Goal: Contribute content: Contribute content

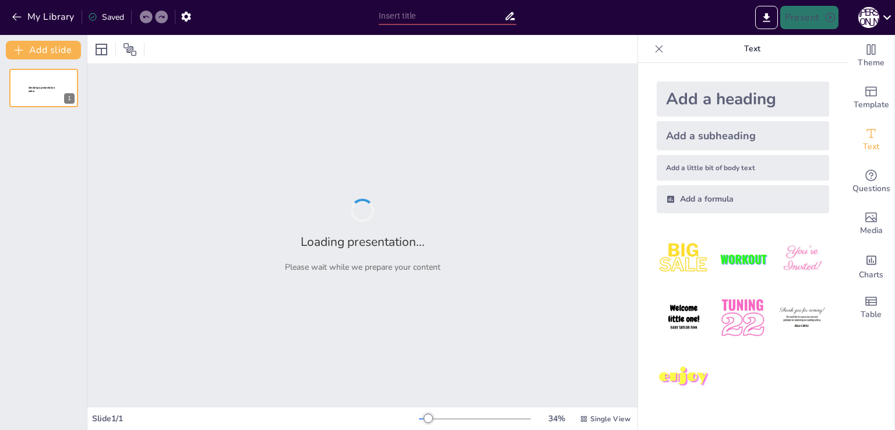
type input "Curiocity: Пригоди, які чекають на тебе!"
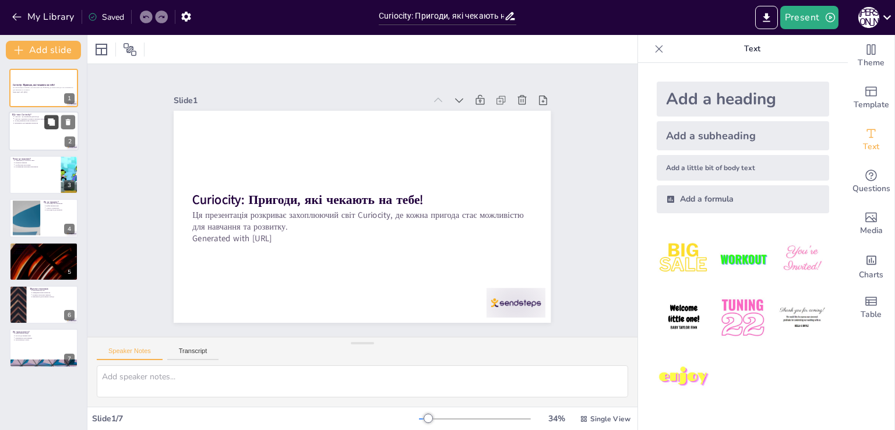
click at [54, 125] on icon at bounding box center [51, 122] width 7 height 7
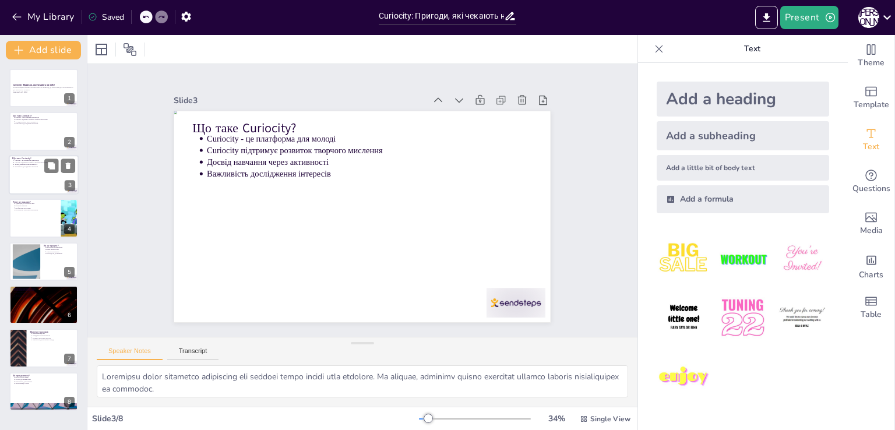
click at [24, 155] on div "Що таке Curiocity? Curiocity - це платформа для молоді Curiocity підтримує розв…" at bounding box center [44, 155] width 70 height 0
click at [21, 206] on p "Розвиток навичок" at bounding box center [36, 206] width 43 height 2
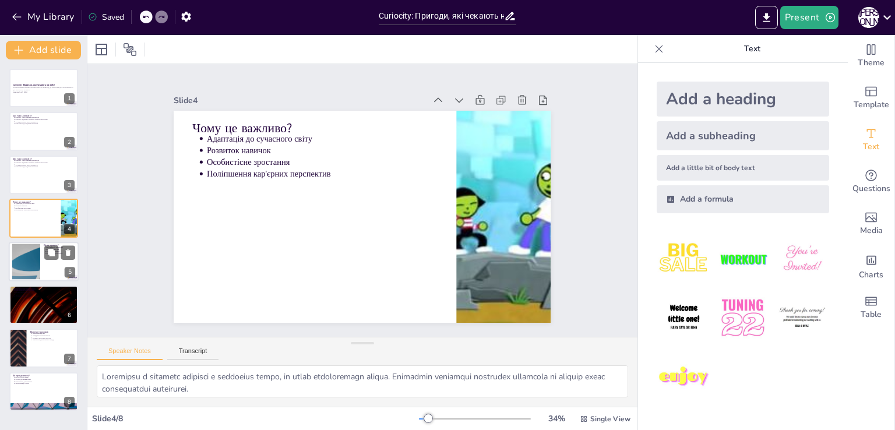
click at [12, 266] on div at bounding box center [26, 262] width 63 height 36
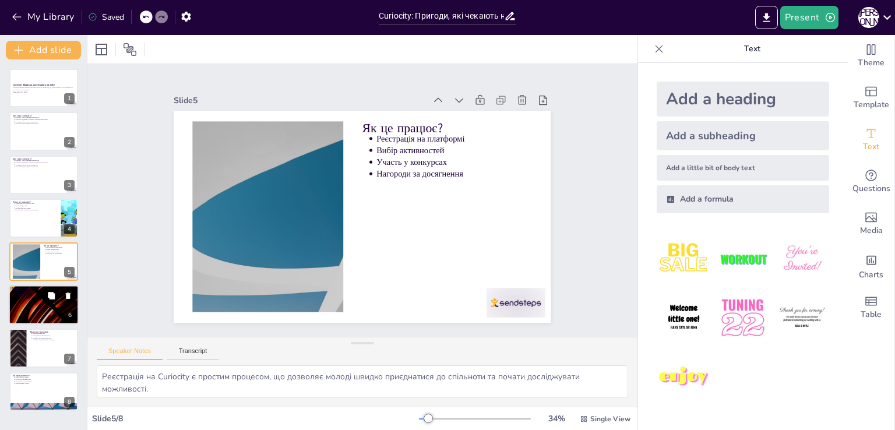
click at [20, 309] on div at bounding box center [44, 305] width 70 height 40
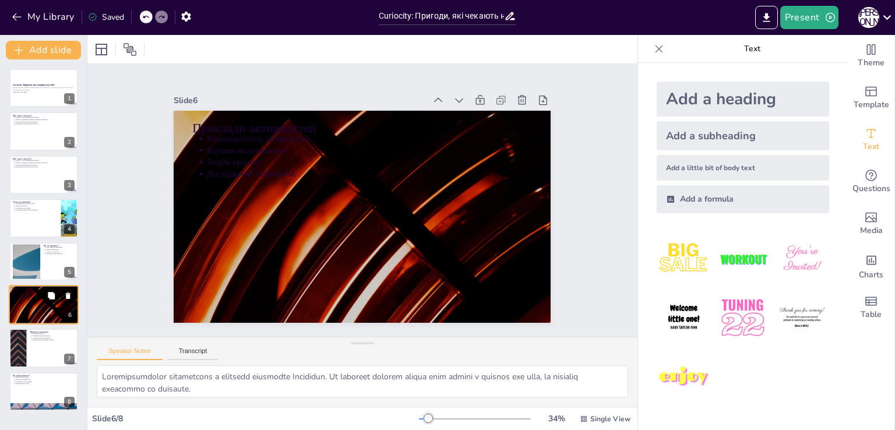
click at [18, 324] on div "Приклади активностей Різноманітність активностей Наукові експерименти Творчі пр…" at bounding box center [44, 305] width 70 height 40
click at [16, 394] on div at bounding box center [44, 392] width 70 height 40
type textarea "Простота реєстрації є важливим аспектом для залучення нових користувачів. Curio…"
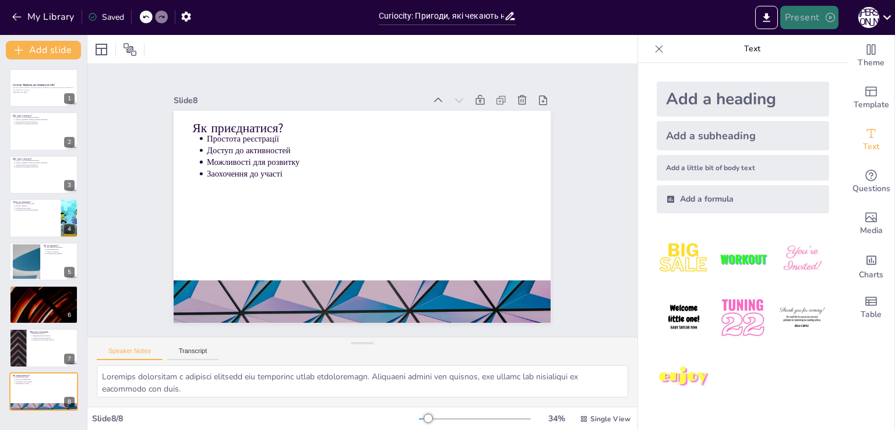
click at [832, 17] on icon "button" at bounding box center [831, 18] width 12 height 12
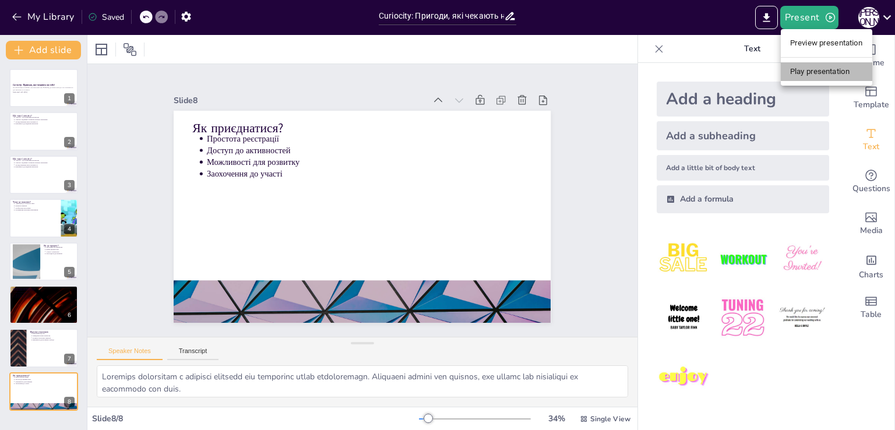
click at [803, 75] on li "Play presentation" at bounding box center [827, 71] width 92 height 19
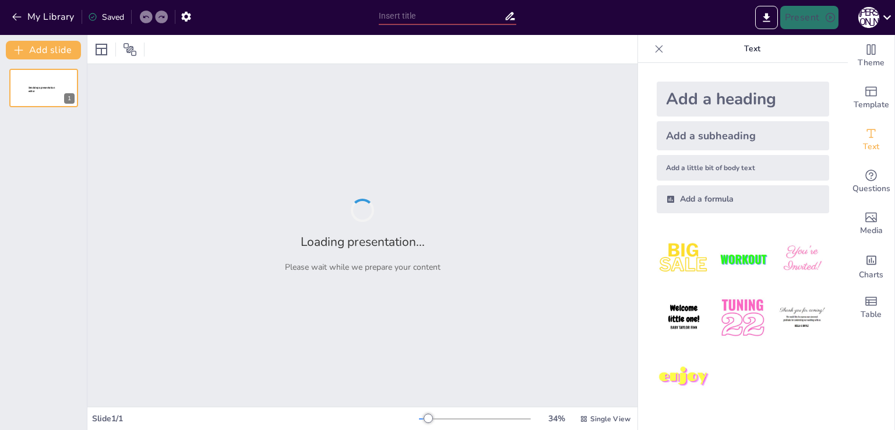
type input "Curiosity: Місія, яка змінила наше уявлення про космос"
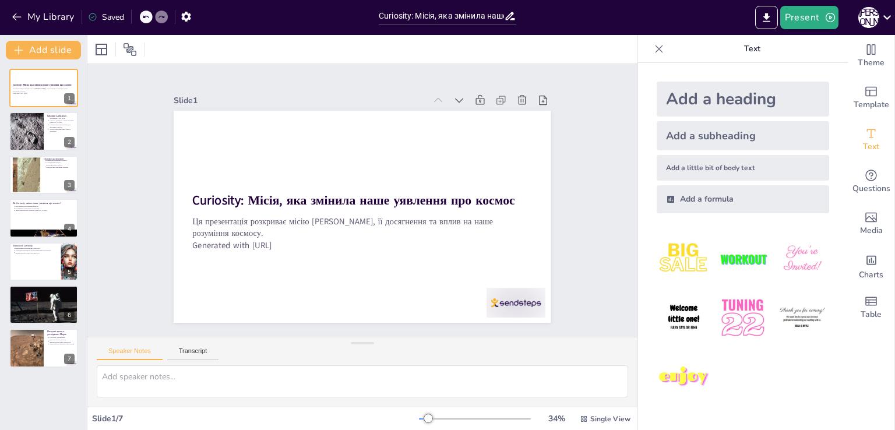
click at [681, 257] on img at bounding box center [684, 259] width 54 height 54
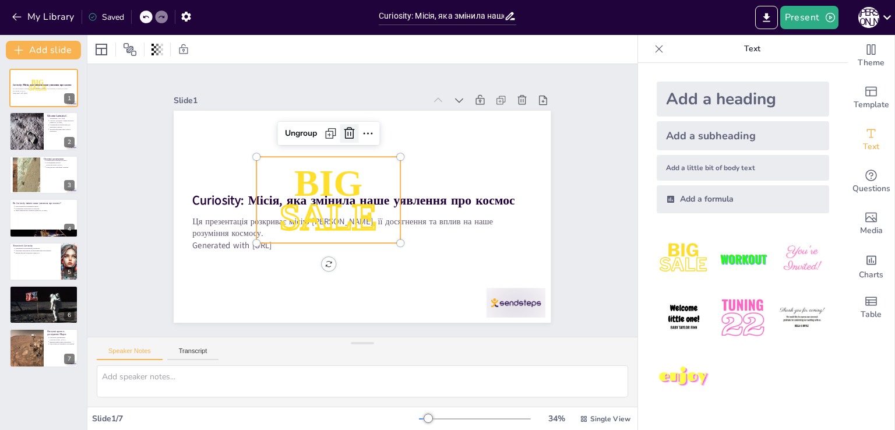
click at [371, 129] on icon at bounding box center [378, 133] width 14 height 15
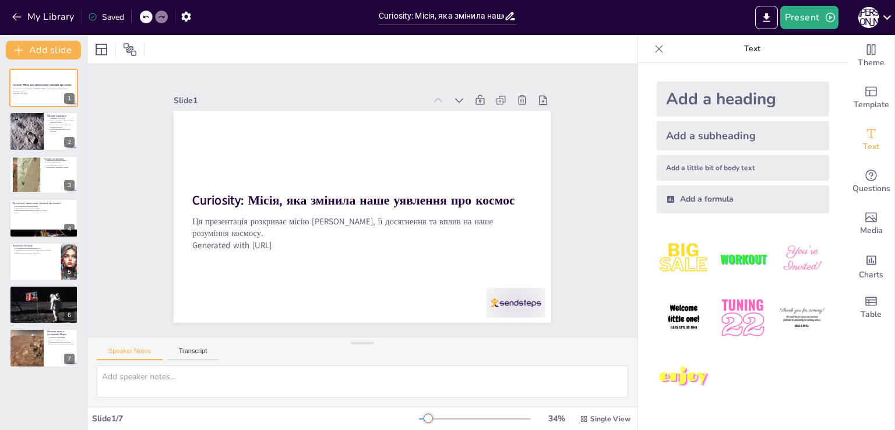
click at [804, 99] on div "Add a heading" at bounding box center [743, 99] width 173 height 35
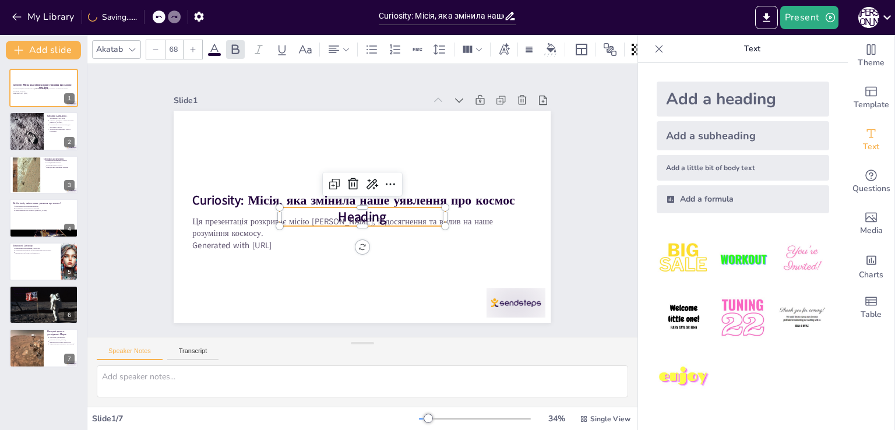
click at [765, 136] on div "Add a subheading" at bounding box center [743, 135] width 173 height 29
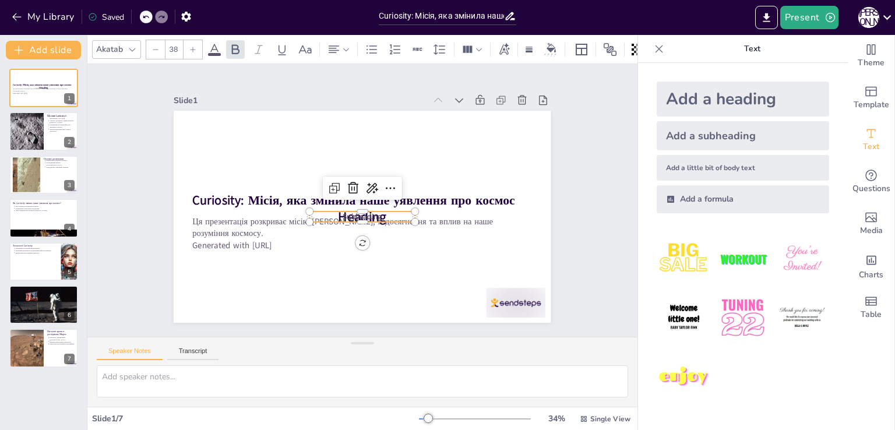
click at [764, 160] on div "Add a little bit of body text" at bounding box center [743, 168] width 173 height 26
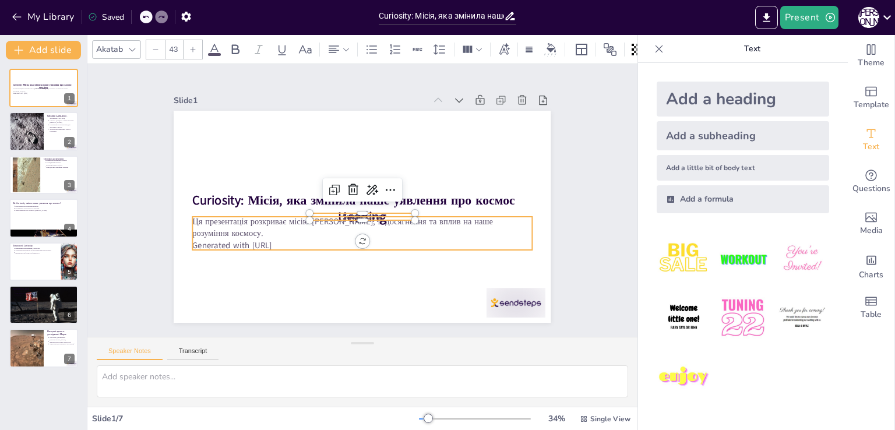
click at [510, 224] on p "Ця презентація розкриває місію [PERSON_NAME], її досягнення та вплив на наше ро…" at bounding box center [356, 227] width 337 height 94
click at [746, 98] on div "Add a heading" at bounding box center [743, 99] width 173 height 35
type input "68"
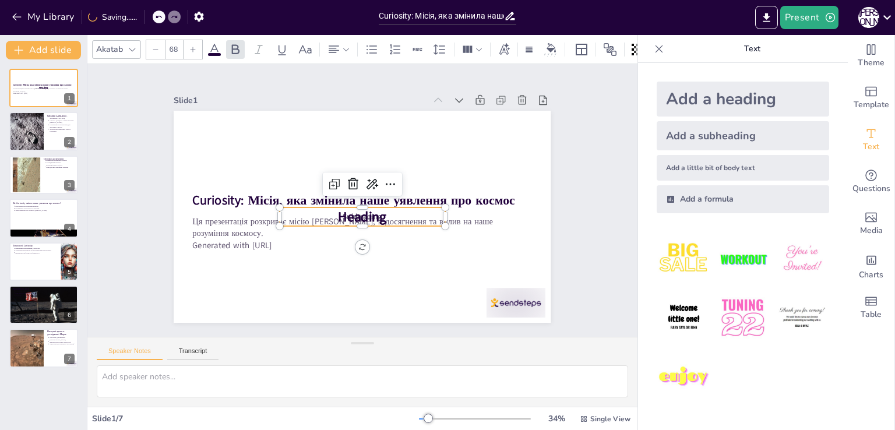
click at [349, 215] on span "Heading" at bounding box center [354, 215] width 51 height 40
click at [357, 184] on icon at bounding box center [367, 183] width 20 height 20
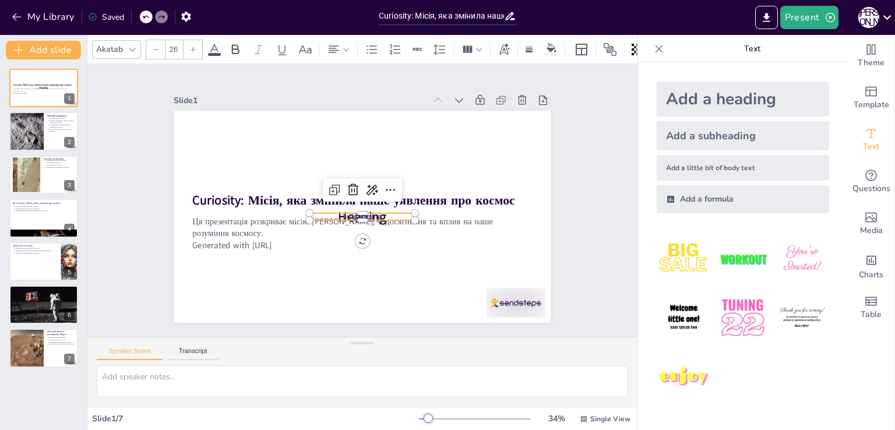
click at [340, 209] on p "Body text" at bounding box center [359, 216] width 104 height 29
click at [350, 185] on icon at bounding box center [358, 187] width 19 height 19
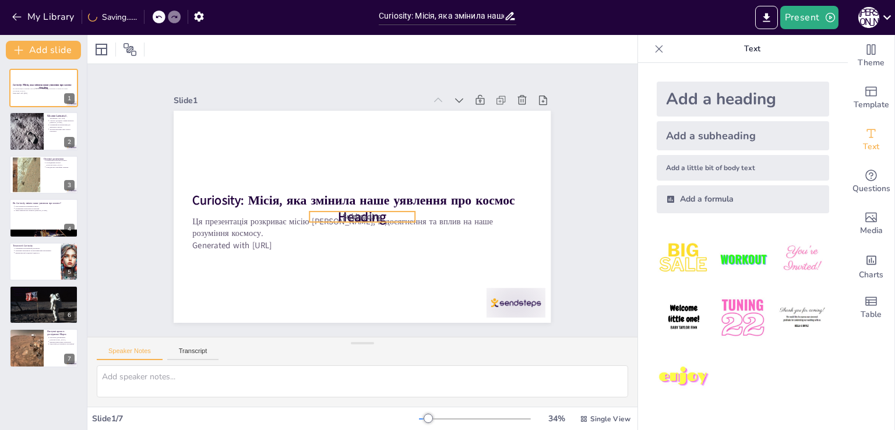
click at [360, 210] on span "Subheading" at bounding box center [375, 191] width 31 height 37
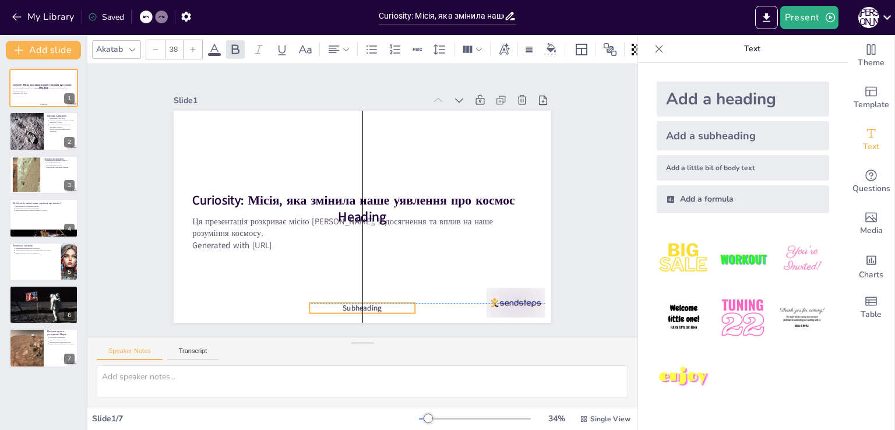
drag, startPoint x: 340, startPoint y: 211, endPoint x: 345, endPoint y: 246, distance: 35.4
click at [365, 299] on span "Subheading" at bounding box center [385, 306] width 40 height 18
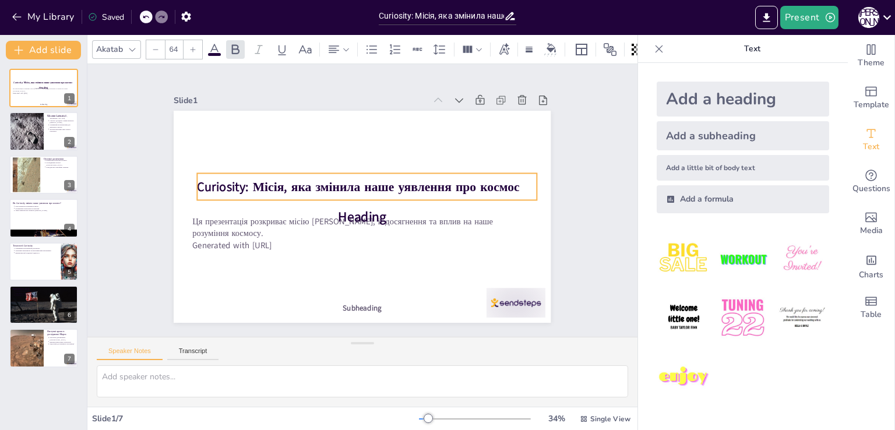
drag, startPoint x: 368, startPoint y: 198, endPoint x: 373, endPoint y: 185, distance: 14.2
click at [373, 185] on strong "Curiosity: Місія, яка змінила наше уявлення про космос" at bounding box center [370, 188] width 228 height 251
type input "68"
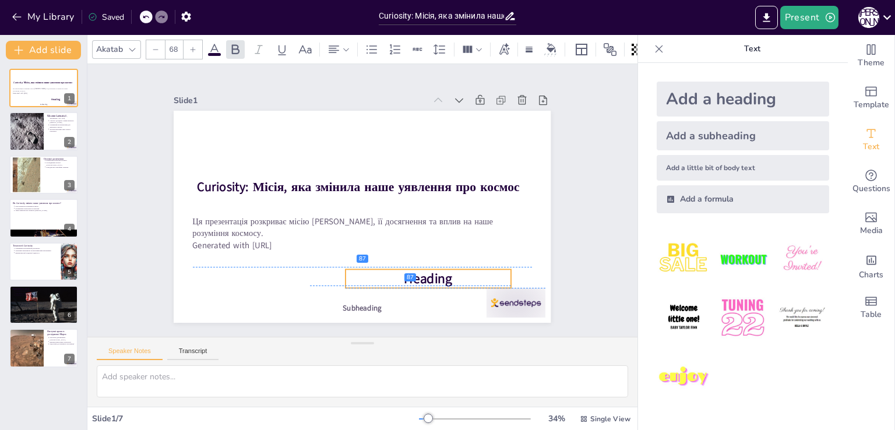
drag, startPoint x: 346, startPoint y: 206, endPoint x: 410, endPoint y: 268, distance: 89.1
click at [383, 280] on span "Heading" at bounding box center [359, 303] width 48 height 46
click at [410, 252] on icon at bounding box center [400, 260] width 17 height 17
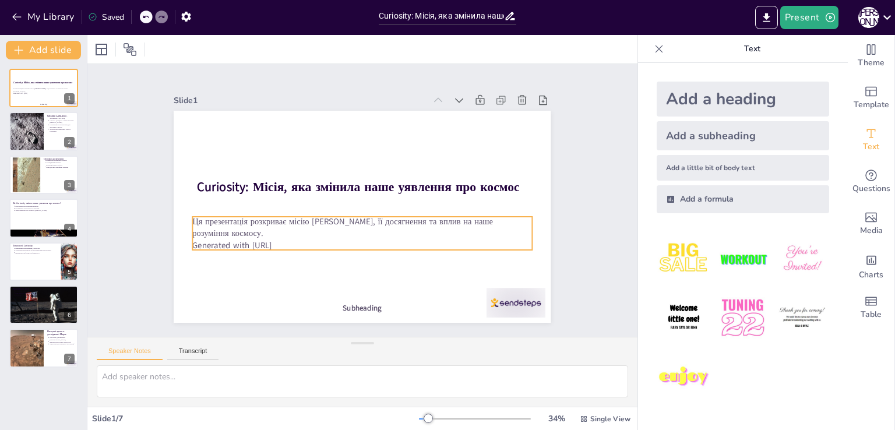
click at [410, 223] on p "Ця презентація розкриває місію [PERSON_NAME], її досягнення та вплив на наше ро…" at bounding box center [344, 221] width 268 height 245
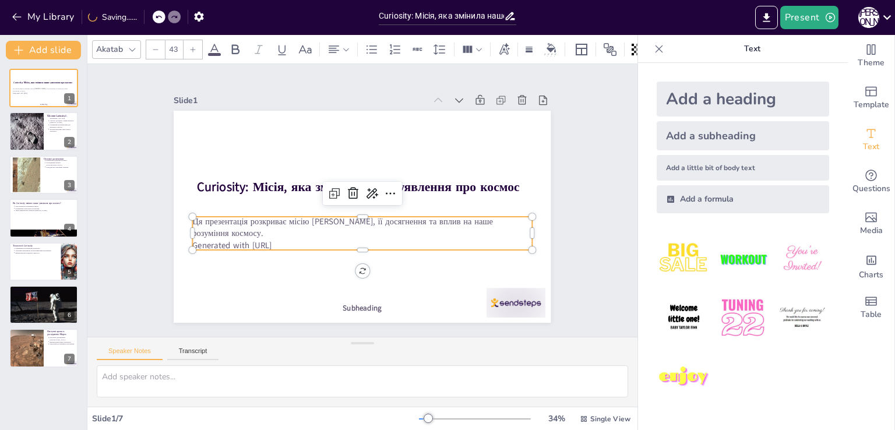
click at [697, 103] on div "Add a heading" at bounding box center [743, 99] width 173 height 35
type input "68"
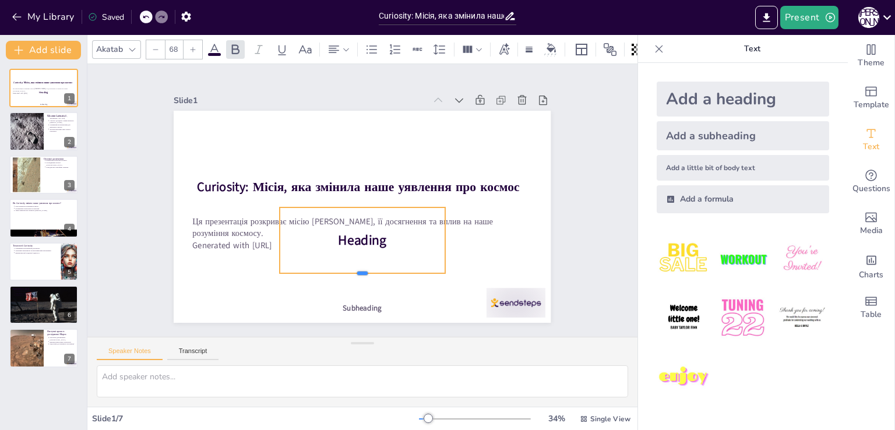
drag, startPoint x: 354, startPoint y: 221, endPoint x: 362, endPoint y: 269, distance: 47.9
click at [362, 269] on div at bounding box center [339, 274] width 160 height 60
click at [357, 240] on span "Heading" at bounding box center [350, 238] width 51 height 32
click at [372, 188] on icon at bounding box center [380, 196] width 17 height 17
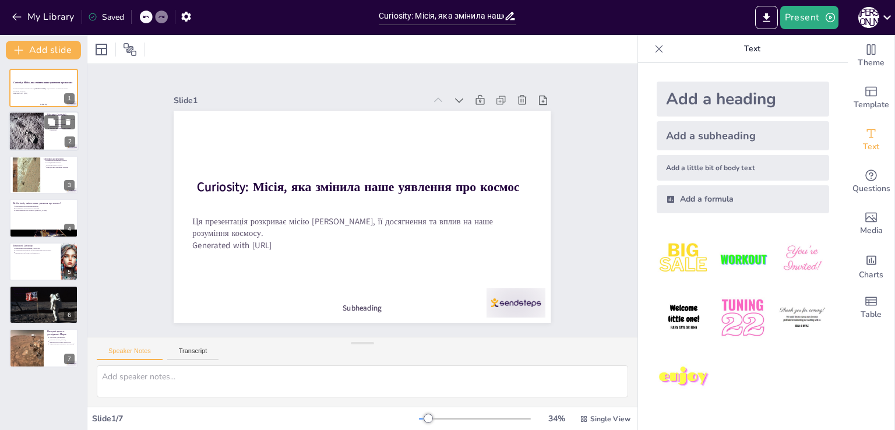
click at [17, 134] on div at bounding box center [25, 132] width 39 height 40
type textarea "Loremipsu - do si ametco adipis, e seddoe temporin utlaboree. Doloremag a 4000 …"
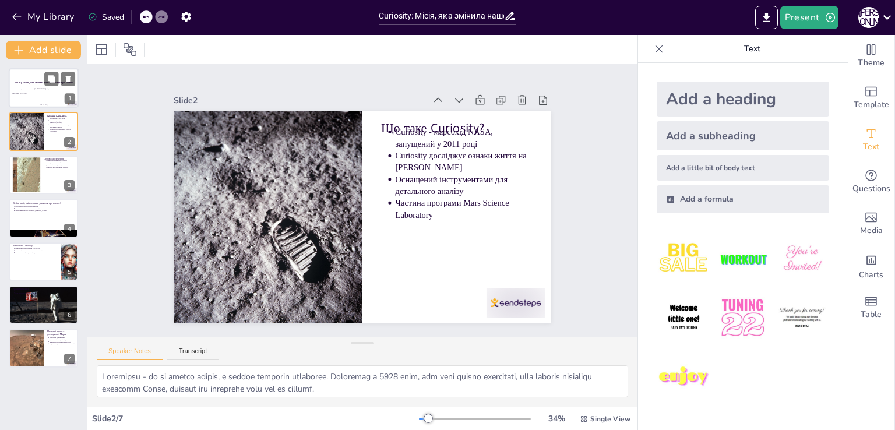
click at [37, 89] on p "Ця презентація розкриває місію [PERSON_NAME], її досягнення та вплив на наше ро…" at bounding box center [43, 90] width 63 height 5
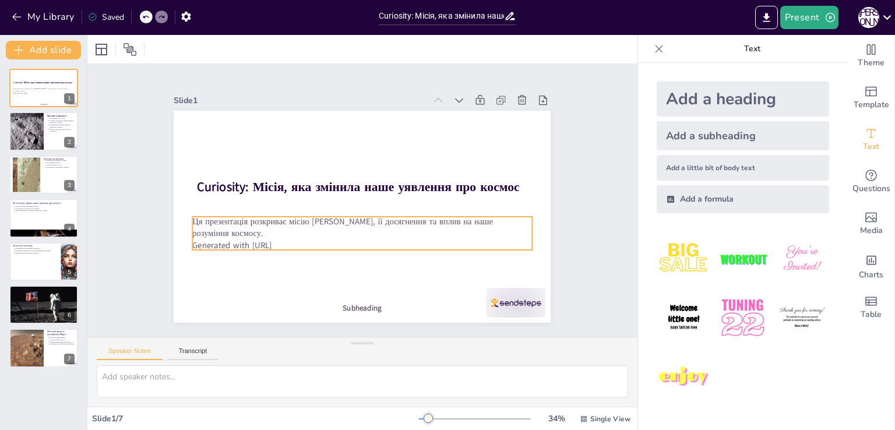
click at [327, 217] on p "Ця презентація розкриває місію [PERSON_NAME], її досягнення та вплив на наше ро…" at bounding box center [344, 220] width 268 height 245
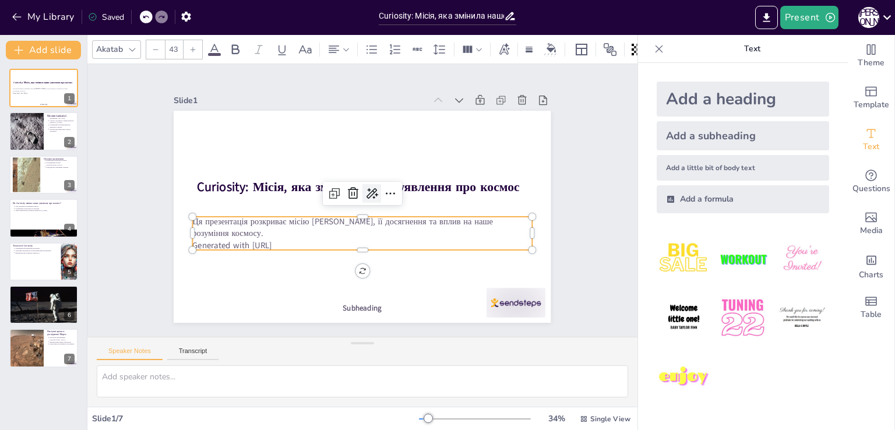
click at [368, 196] on div at bounding box center [373, 196] width 22 height 22
click at [364, 219] on icon at bounding box center [354, 228] width 19 height 19
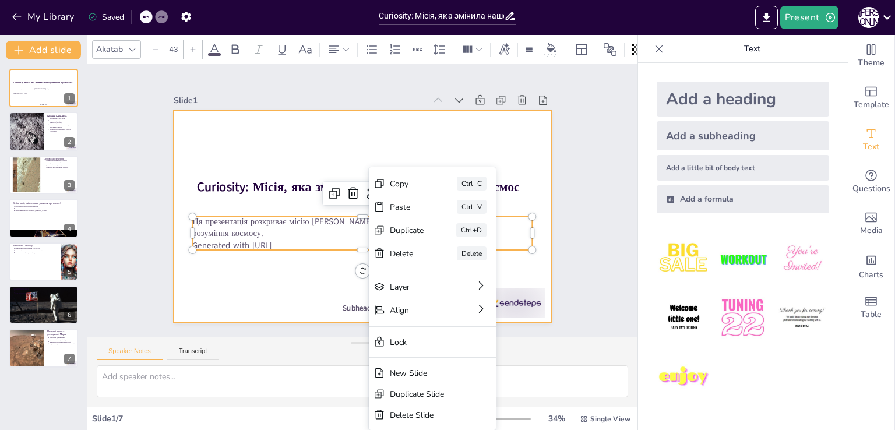
click at [297, 269] on div at bounding box center [354, 215] width 432 height 372
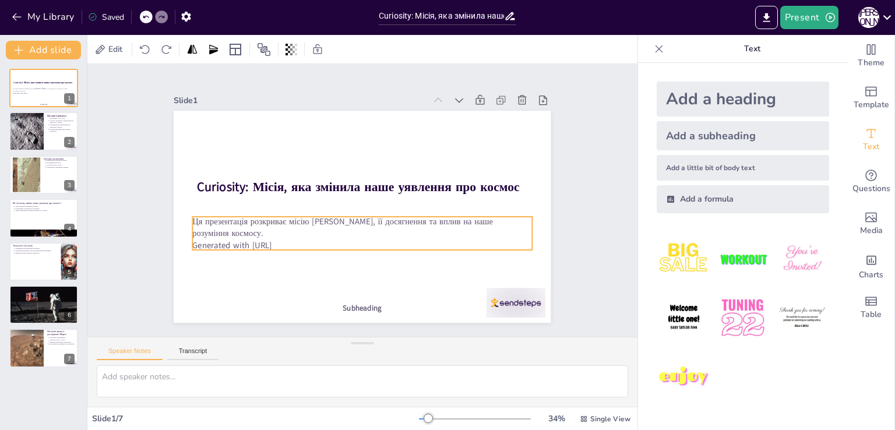
click at [388, 228] on p "Ця презентація розкриває місію [PERSON_NAME], її досягнення та вплив на наше ро…" at bounding box center [346, 222] width 289 height 219
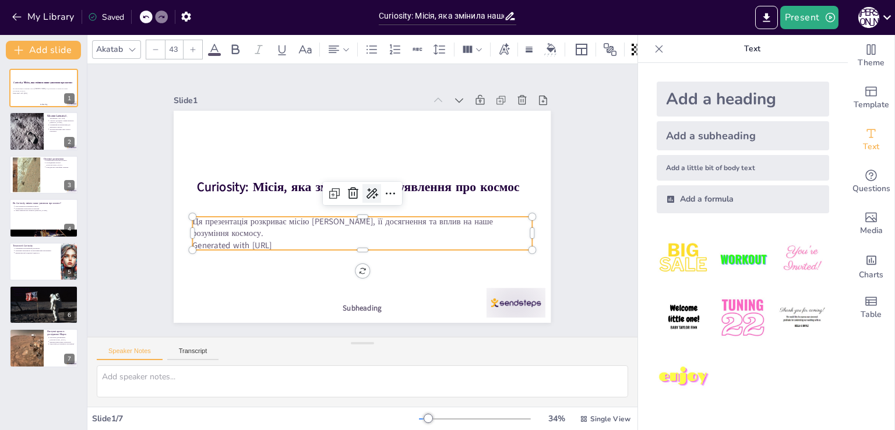
click at [364, 194] on icon at bounding box center [374, 204] width 20 height 20
click at [396, 228] on div "Rewrite" at bounding box center [411, 229] width 107 height 20
click at [361, 201] on icon at bounding box center [353, 208] width 15 height 15
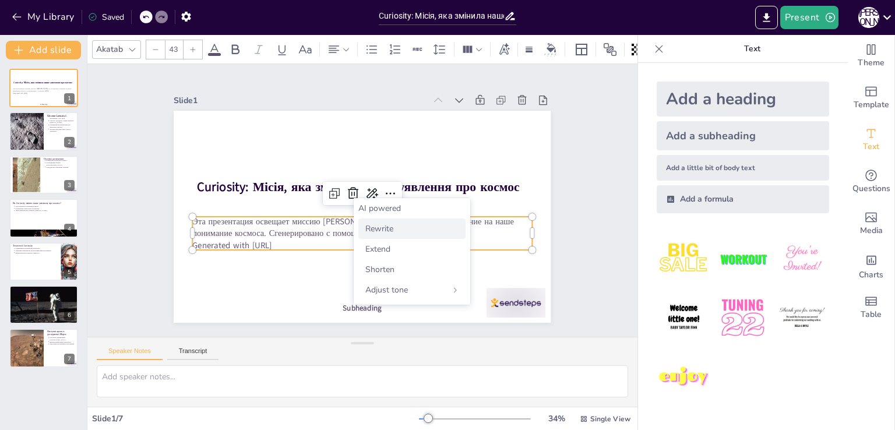
click at [391, 227] on span "Rewrite" at bounding box center [379, 228] width 28 height 11
click at [364, 189] on icon at bounding box center [373, 198] width 19 height 19
click at [413, 209] on div "AI powered" at bounding box center [411, 208] width 107 height 11
click at [382, 225] on span "Rewrite" at bounding box center [379, 228] width 28 height 11
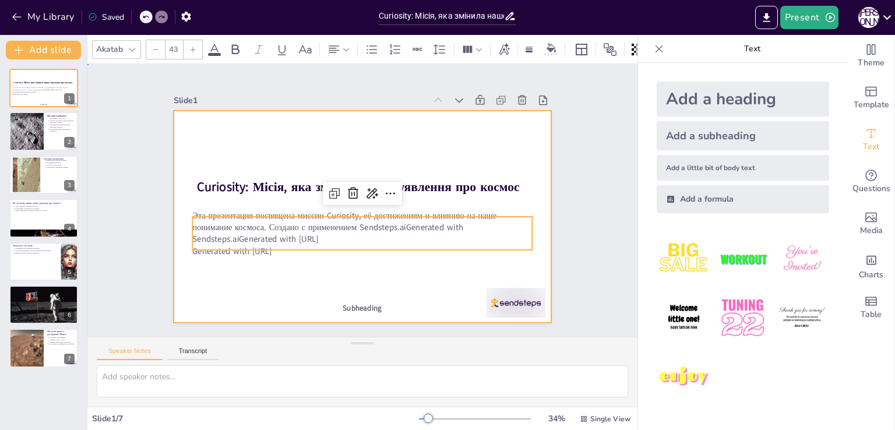
click at [325, 275] on div at bounding box center [359, 184] width 413 height 286
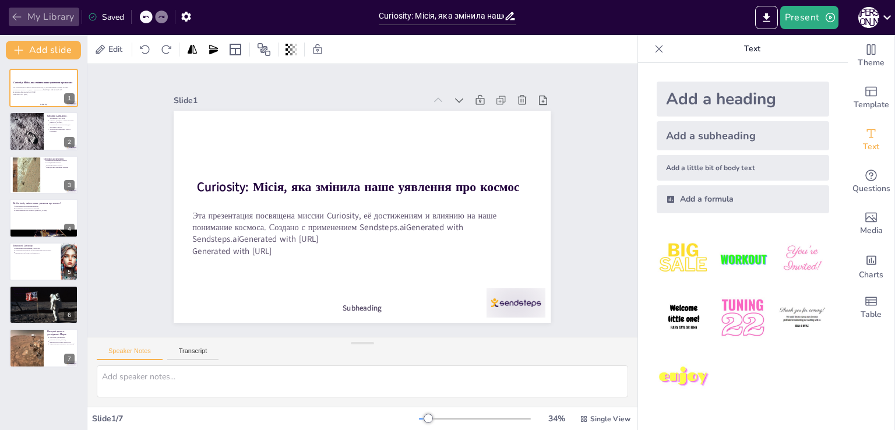
click at [15, 21] on icon "button" at bounding box center [17, 17] width 12 height 12
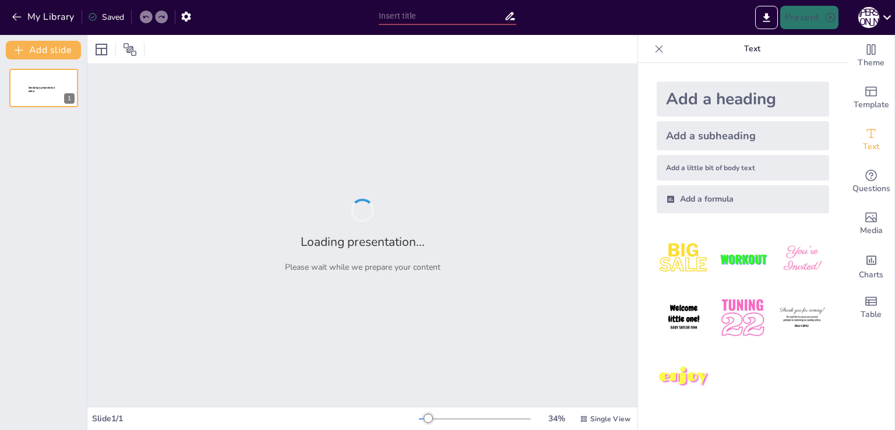
type input "Curiocity: Пригоди, які чекають на тебе!"
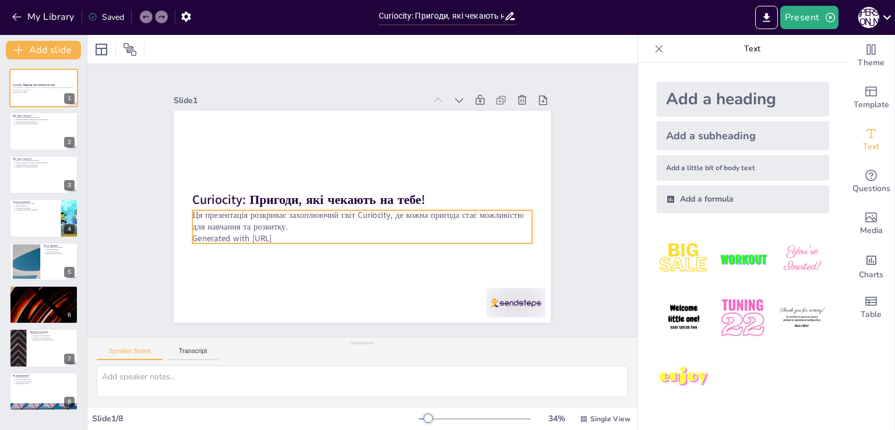
click at [466, 227] on div "Ця презентація розкриває захоплюючий світ Curiocity, де кожна пригода стає можл…" at bounding box center [371, 175] width 334 height 138
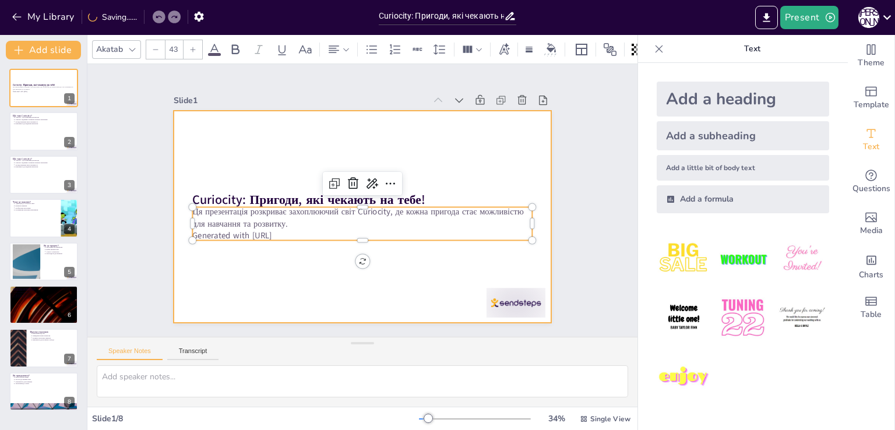
click at [471, 150] on div at bounding box center [355, 215] width 431 height 347
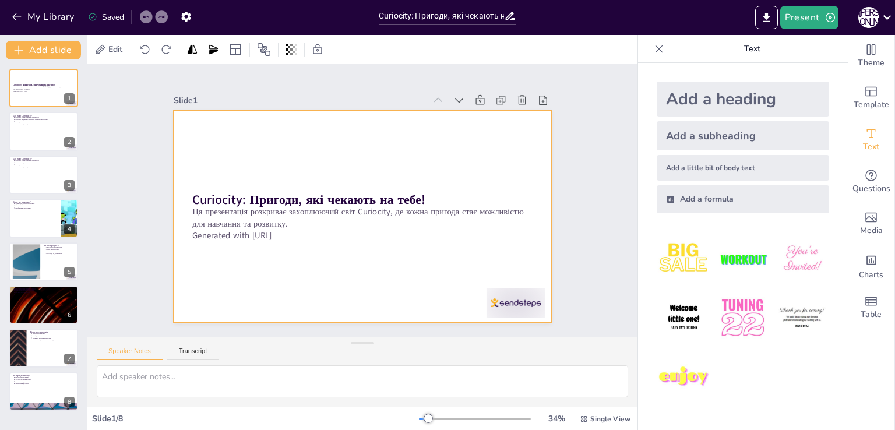
click at [452, 150] on div at bounding box center [346, 200] width 212 height 377
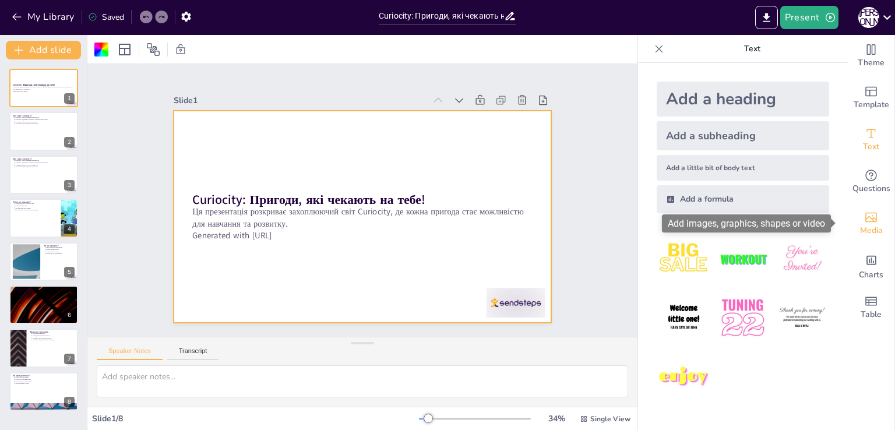
click at [863, 232] on span "Media" at bounding box center [871, 230] width 23 height 13
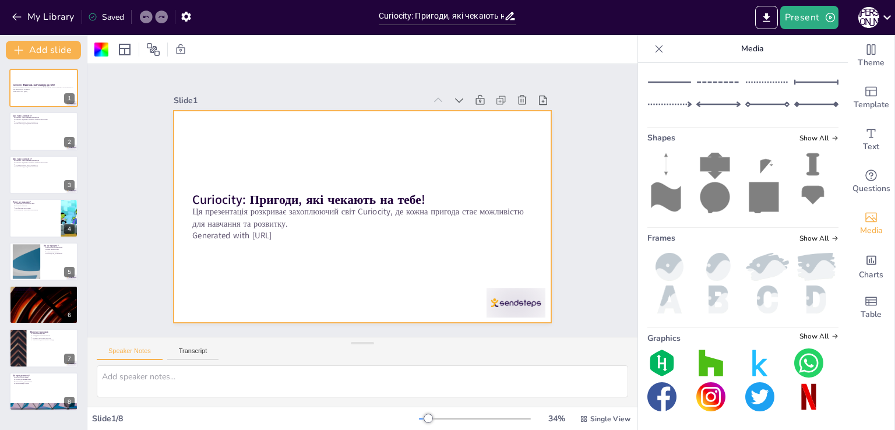
scroll to position [9, 0]
click at [711, 400] on img at bounding box center [711, 396] width 29 height 29
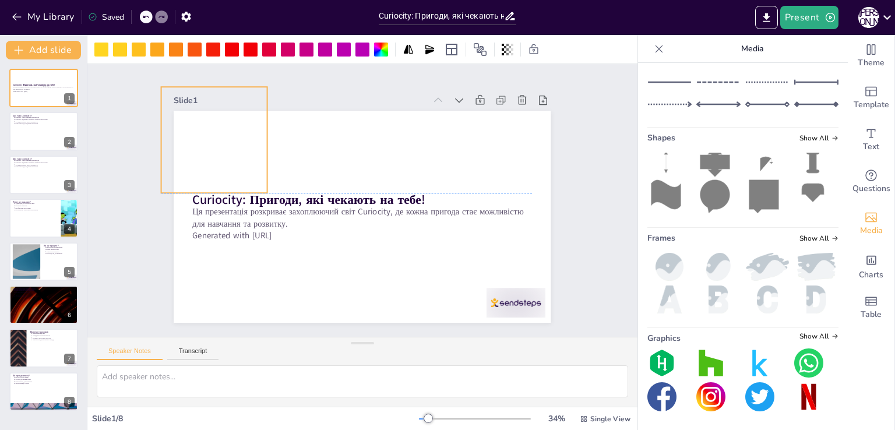
drag, startPoint x: 359, startPoint y: 193, endPoint x: 211, endPoint y: 115, distance: 167.1
click at [287, 111] on div at bounding box center [357, 41] width 140 height 140
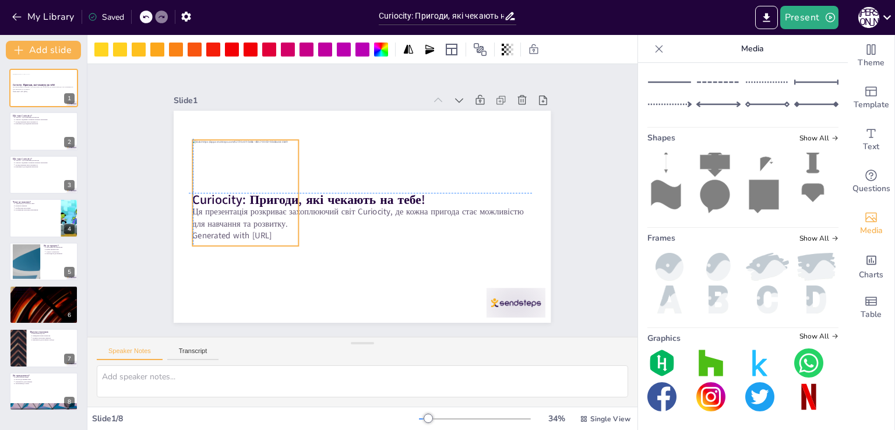
drag, startPoint x: 218, startPoint y: 122, endPoint x: 257, endPoint y: 169, distance: 61.3
click at [251, 183] on div at bounding box center [259, 146] width 140 height 140
click at [391, 75] on icon at bounding box center [399, 65] width 17 height 17
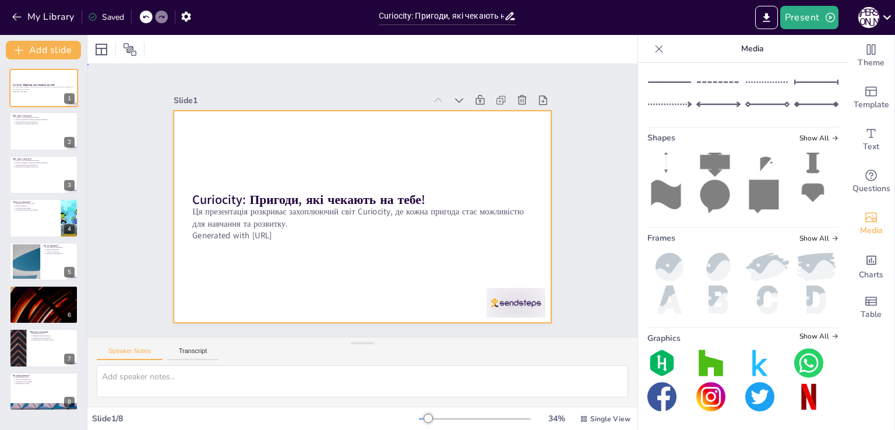
click at [214, 127] on div at bounding box center [347, 207] width 347 height 431
click at [219, 142] on div at bounding box center [353, 213] width 430 height 393
click at [99, 53] on div at bounding box center [101, 50] width 14 height 14
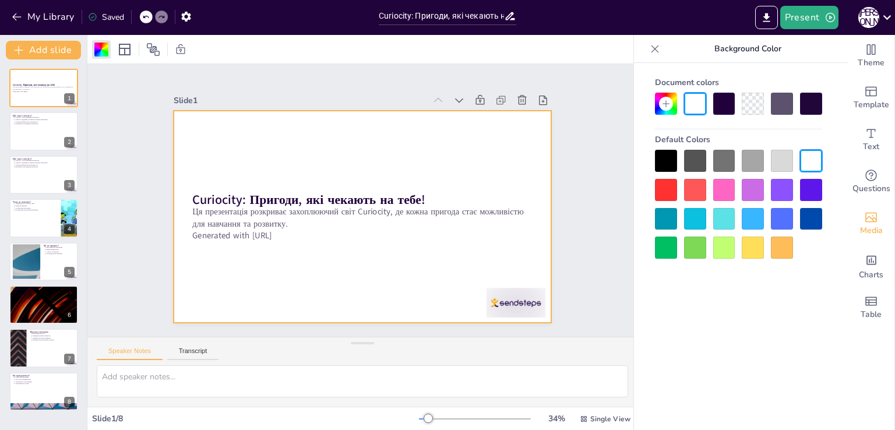
click at [730, 214] on div at bounding box center [724, 219] width 22 height 22
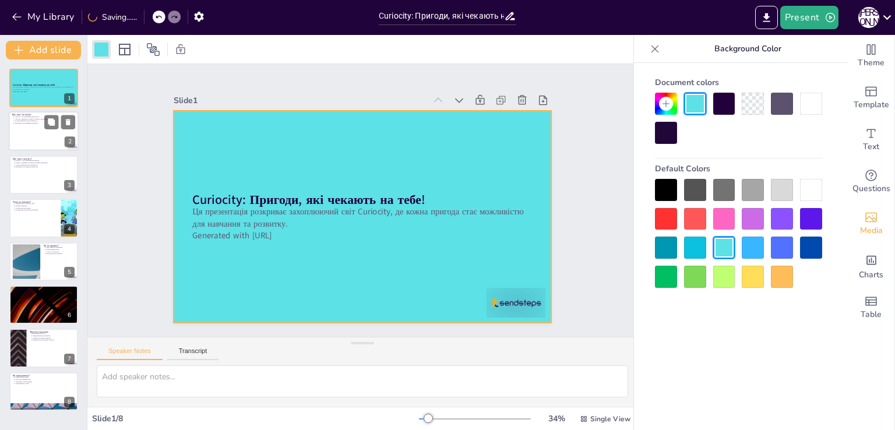
click at [40, 112] on div "Що таке Curiocity? Curiocity - це платформа для молоді Curiocity підтримує розв…" at bounding box center [44, 112] width 70 height 0
type textarea "Curiocity надає унікальну можливість для молодих людей знайти свої інтереси. Це…"
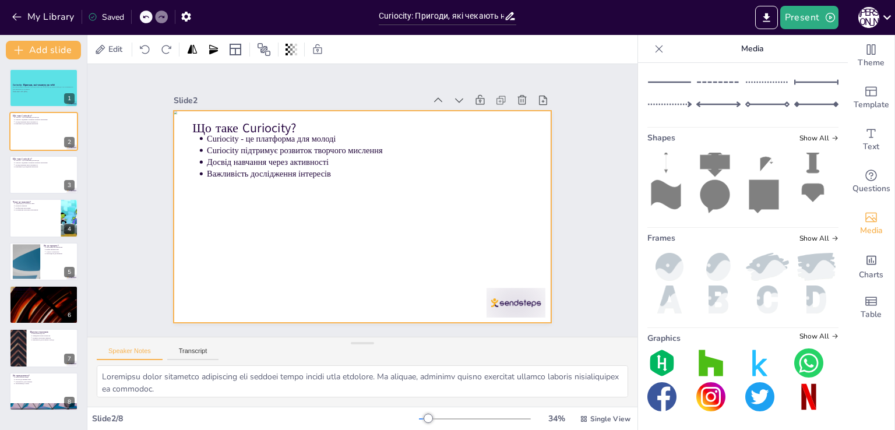
click at [358, 233] on div at bounding box center [357, 216] width 424 height 318
click at [473, 194] on div at bounding box center [357, 216] width 424 height 318
click at [107, 41] on div "Edit" at bounding box center [109, 49] width 35 height 19
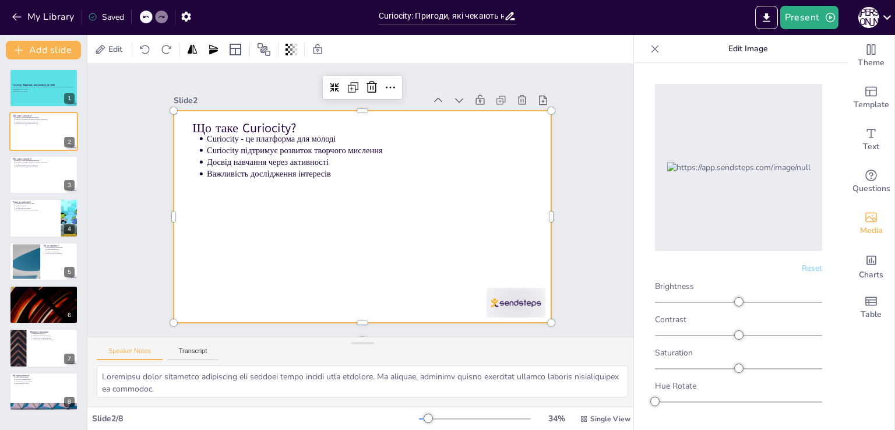
click at [280, 266] on div at bounding box center [355, 215] width 431 height 347
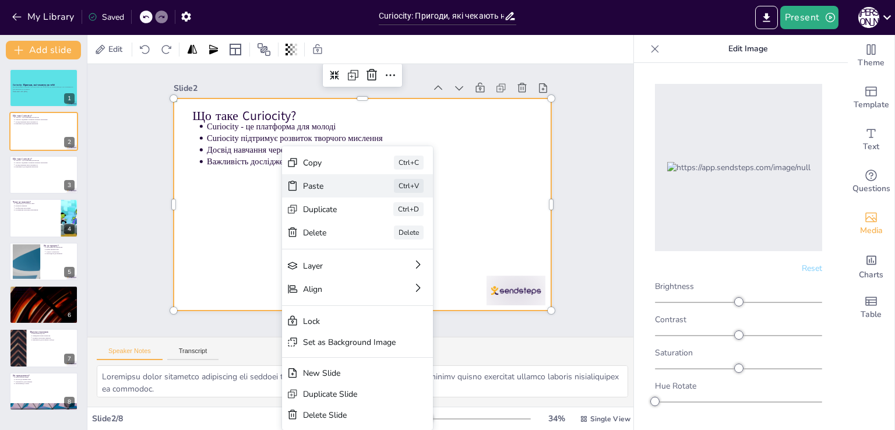
scroll to position [18, 0]
click at [478, 201] on div at bounding box center [362, 203] width 424 height 318
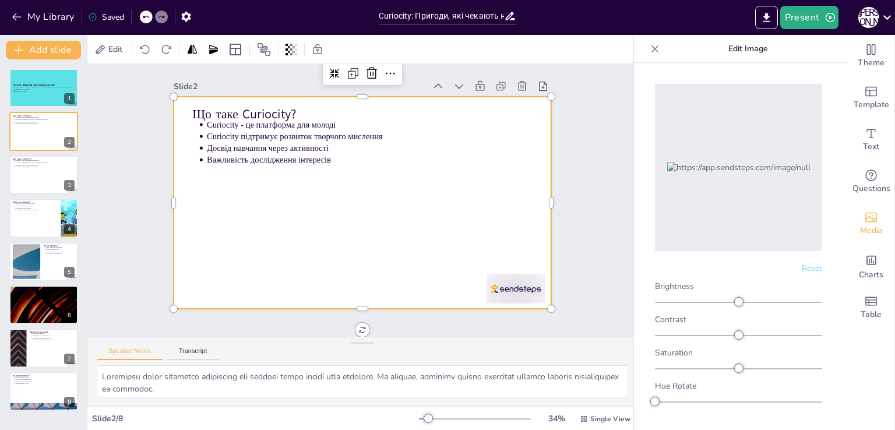
click at [657, 51] on icon at bounding box center [656, 49] width 8 height 8
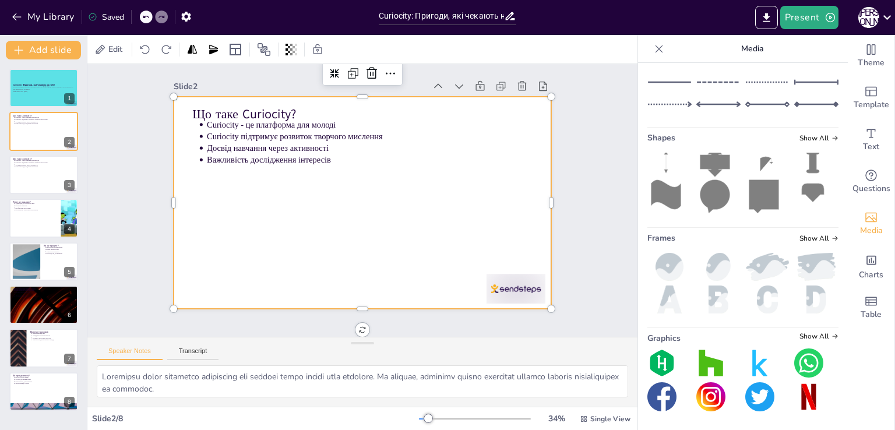
click at [472, 234] on div at bounding box center [362, 203] width 413 height 286
click at [471, 234] on div at bounding box center [361, 202] width 430 height 393
click at [30, 96] on div at bounding box center [44, 88] width 70 height 40
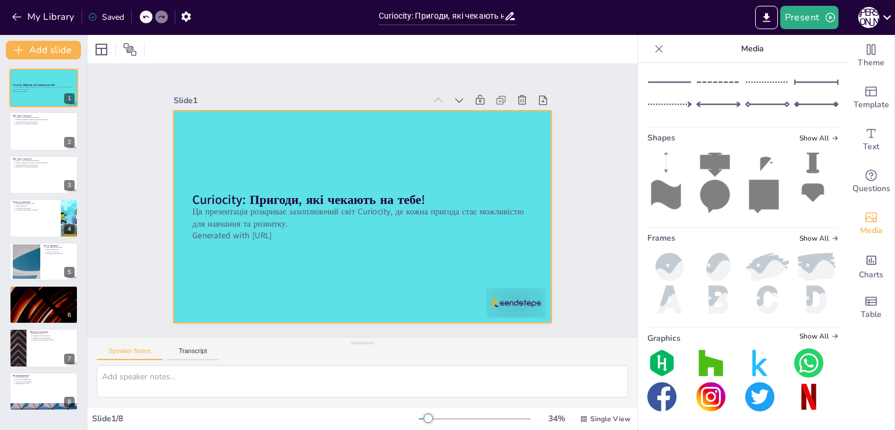
click at [375, 290] on div at bounding box center [359, 216] width 413 height 286
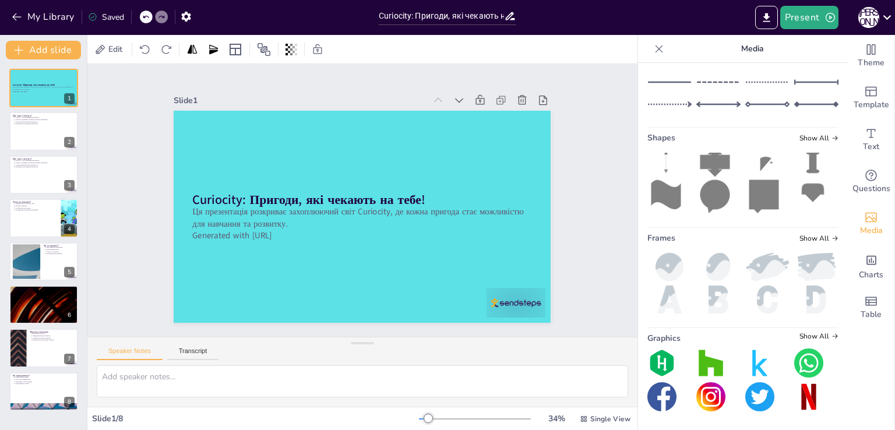
click at [653, 57] on div at bounding box center [659, 49] width 19 height 19
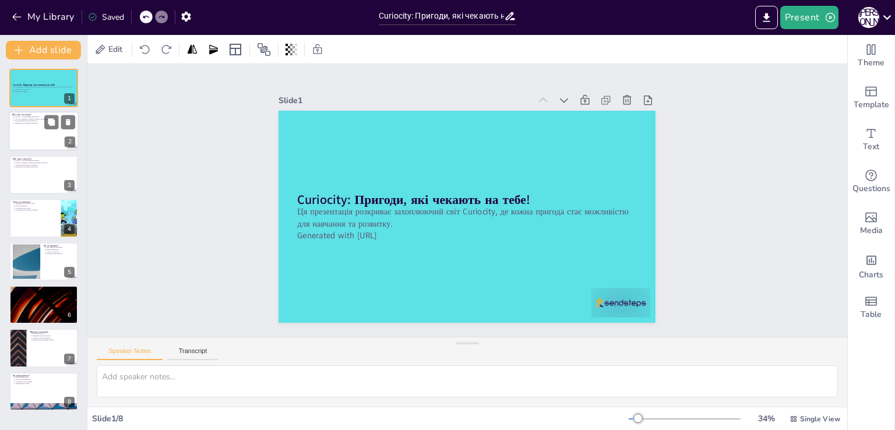
drag, startPoint x: 41, startPoint y: 128, endPoint x: 53, endPoint y: 135, distance: 14.4
click at [41, 128] on div at bounding box center [43, 132] width 70 height 40
type textarea "Curiocity надає унікальну можливість для молодих людей знайти свої інтереси. Це…"
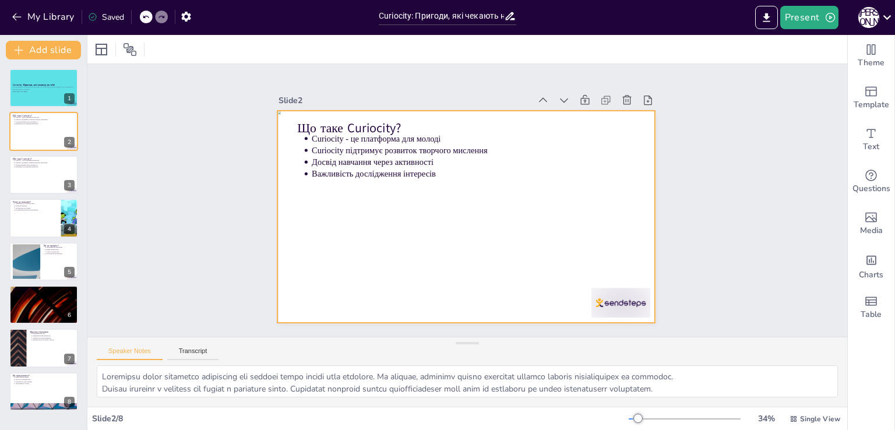
click at [409, 254] on div at bounding box center [452, 206] width 347 height 431
click at [409, 254] on div at bounding box center [466, 217] width 398 height 251
click at [507, 85] on div at bounding box center [518, 96] width 22 height 22
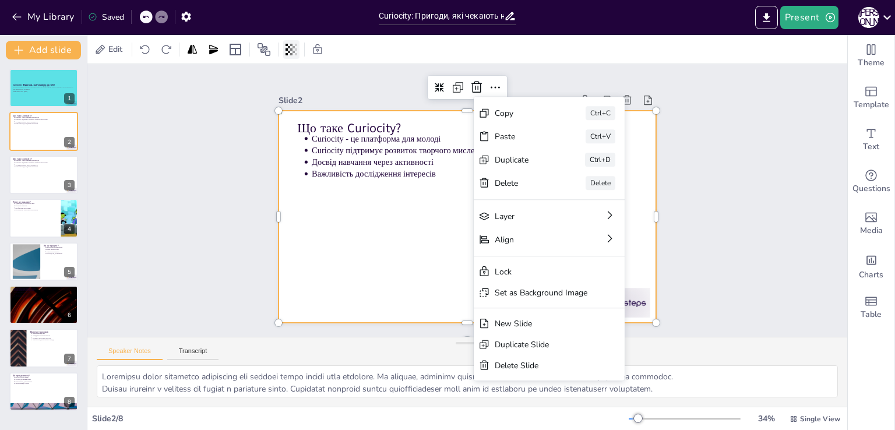
click at [291, 52] on icon at bounding box center [291, 50] width 2 height 12
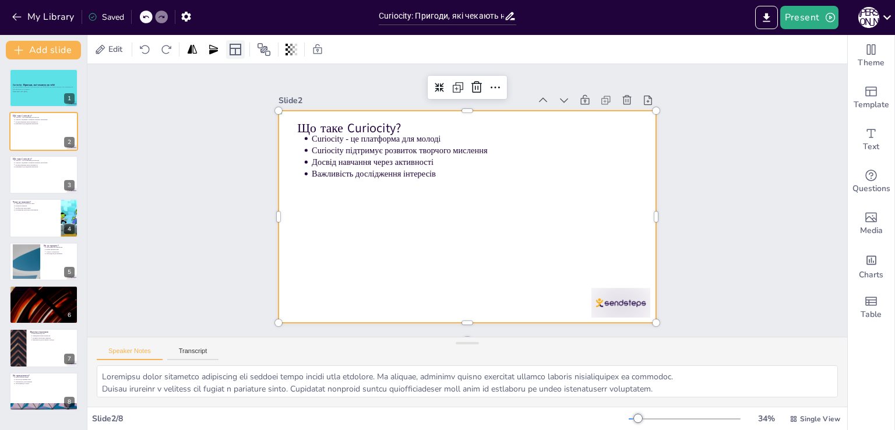
click at [240, 54] on icon at bounding box center [236, 50] width 12 height 12
click at [259, 55] on icon at bounding box center [264, 50] width 14 height 14
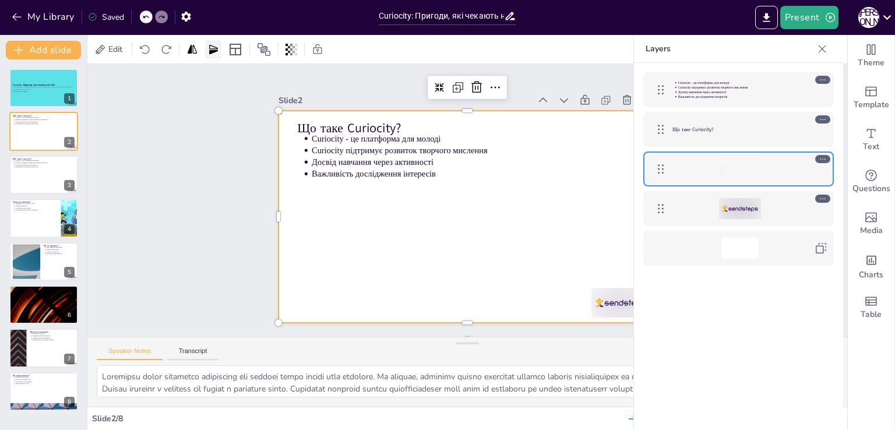
click at [218, 57] on div at bounding box center [213, 49] width 16 height 19
click at [202, 58] on div "Edit" at bounding box center [156, 49] width 129 height 19
click at [198, 54] on icon at bounding box center [193, 50] width 12 height 12
click at [119, 56] on div "Edit" at bounding box center [109, 49] width 35 height 19
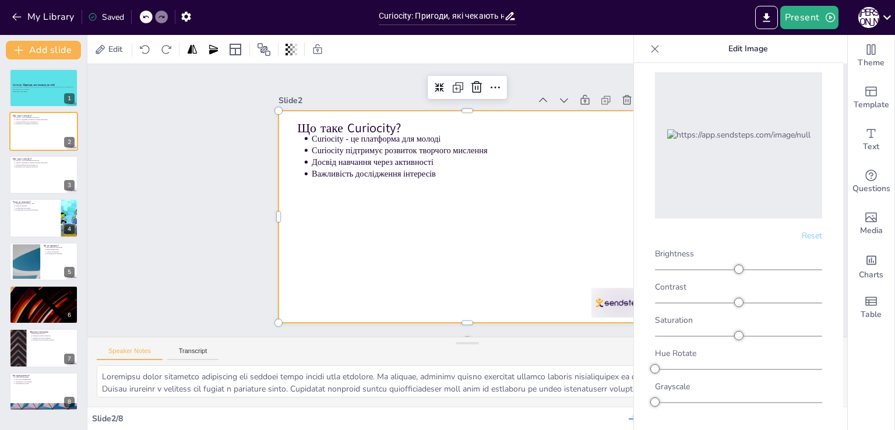
scroll to position [50, 0]
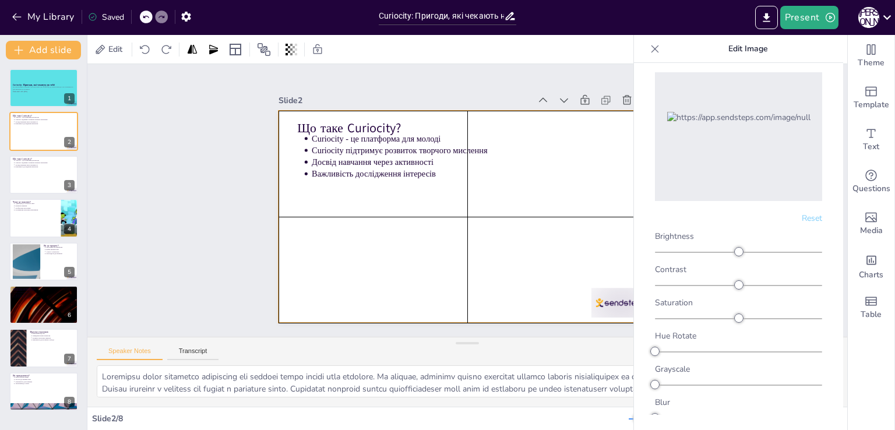
click at [571, 208] on div at bounding box center [462, 216] width 424 height 318
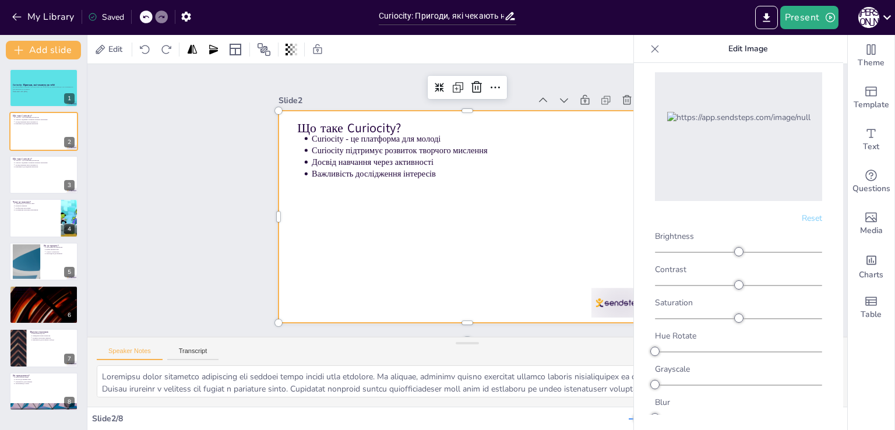
click at [570, 261] on div at bounding box center [460, 215] width 431 height 347
click at [659, 51] on icon at bounding box center [655, 49] width 12 height 12
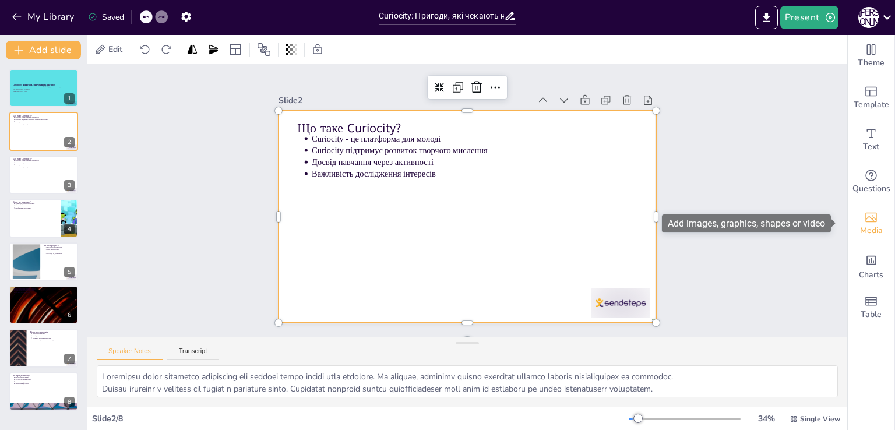
click at [871, 220] on div "Media" at bounding box center [871, 224] width 47 height 42
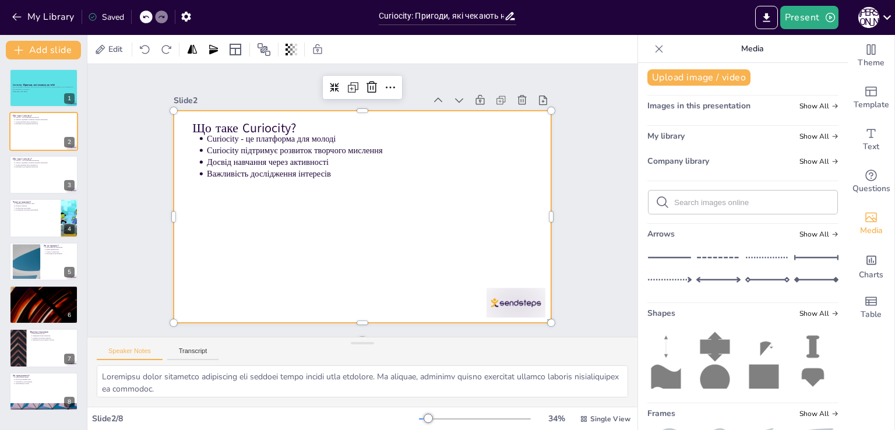
scroll to position [0, 0]
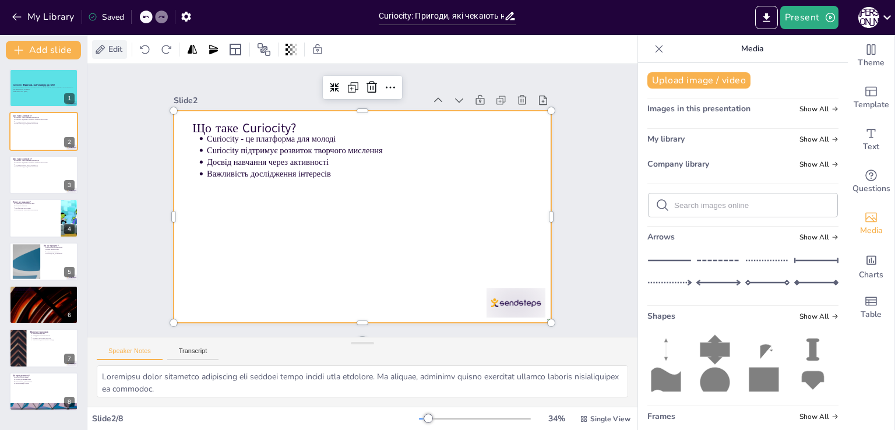
click at [114, 53] on span "Edit" at bounding box center [115, 49] width 19 height 11
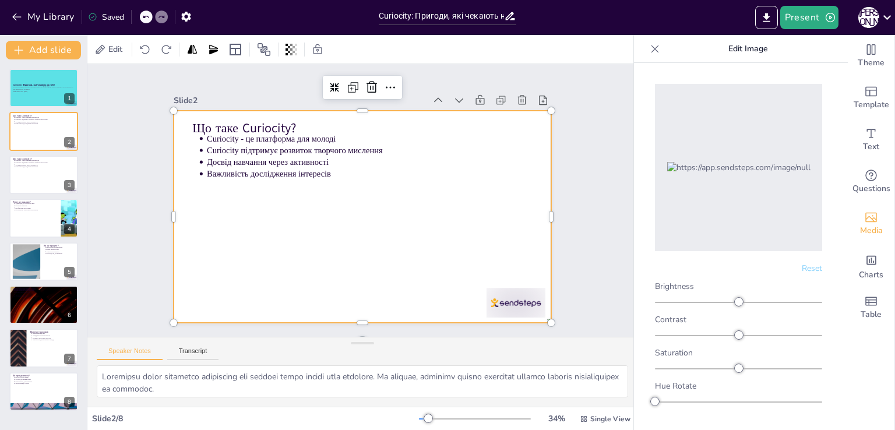
click at [833, 425] on div "Reset Brightness Contrast Saturation Hue Rotate Grayscale Blur" at bounding box center [738, 264] width 209 height 402
click at [361, 248] on div at bounding box center [355, 215] width 431 height 347
click at [652, 55] on div at bounding box center [655, 49] width 19 height 19
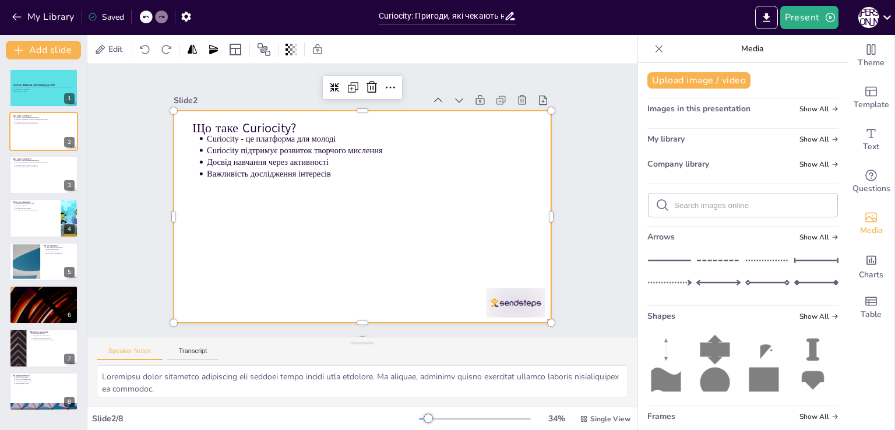
click at [653, 47] on icon at bounding box center [659, 49] width 12 height 12
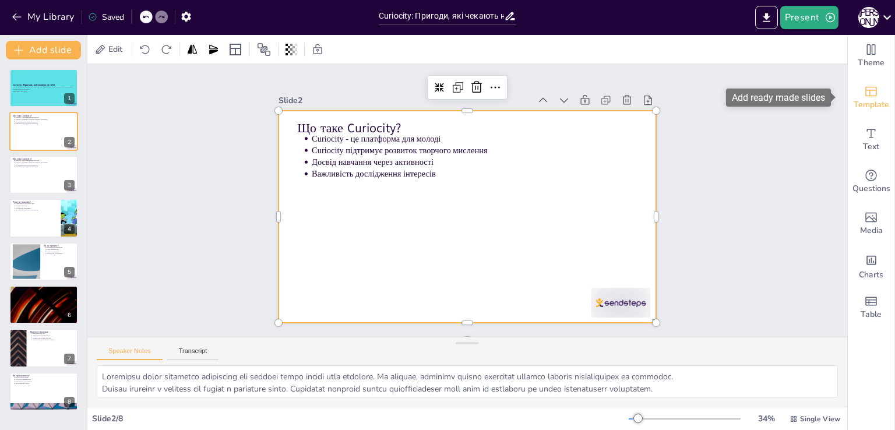
click at [871, 105] on span "Template" at bounding box center [872, 105] width 36 height 13
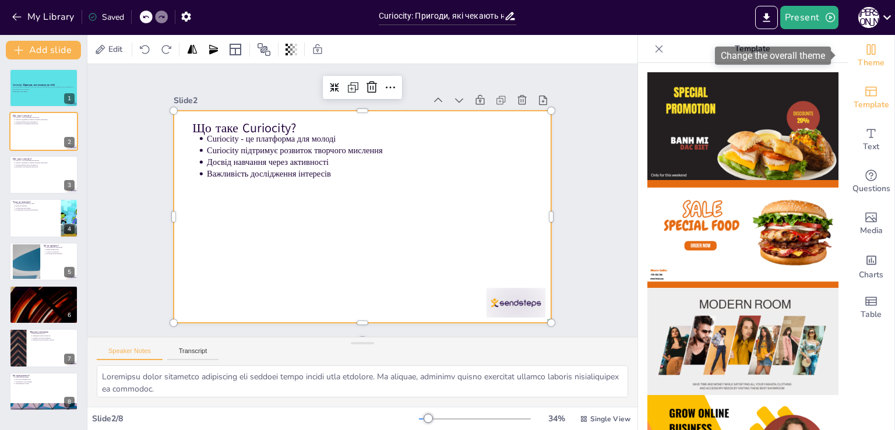
click at [859, 59] on span "Theme" at bounding box center [871, 63] width 27 height 13
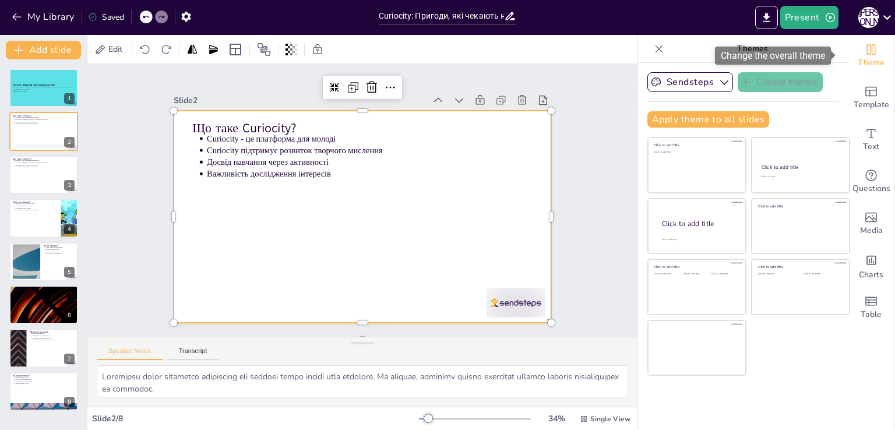
click at [859, 59] on span "Theme" at bounding box center [871, 63] width 27 height 13
click at [655, 52] on icon at bounding box center [659, 49] width 12 height 12
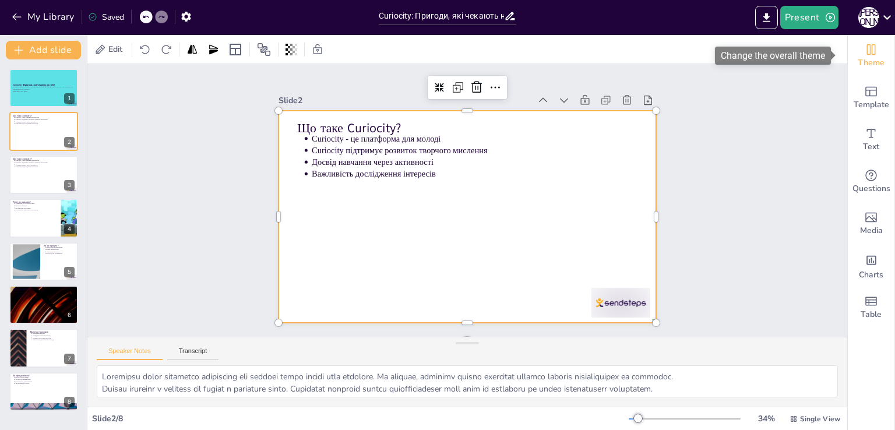
click at [858, 58] on span "Theme" at bounding box center [871, 63] width 27 height 13
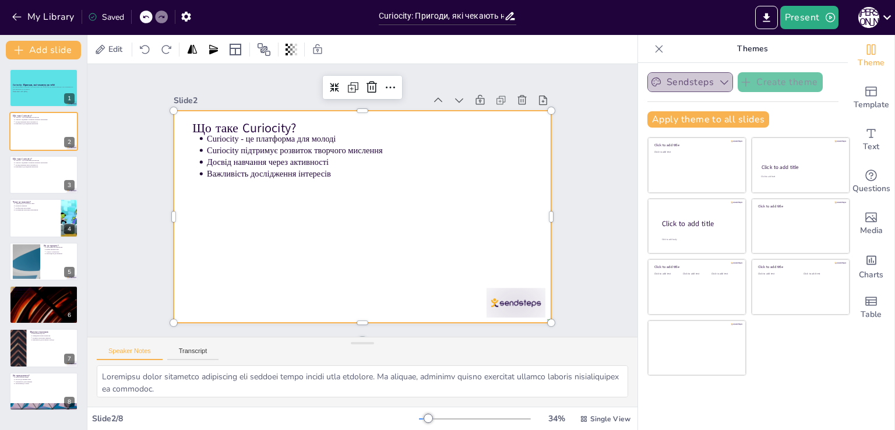
click at [690, 80] on button "Sendsteps" at bounding box center [691, 82] width 86 height 20
click at [693, 87] on button "Sendsteps" at bounding box center [691, 82] width 86 height 20
click at [653, 50] on icon at bounding box center [659, 49] width 12 height 12
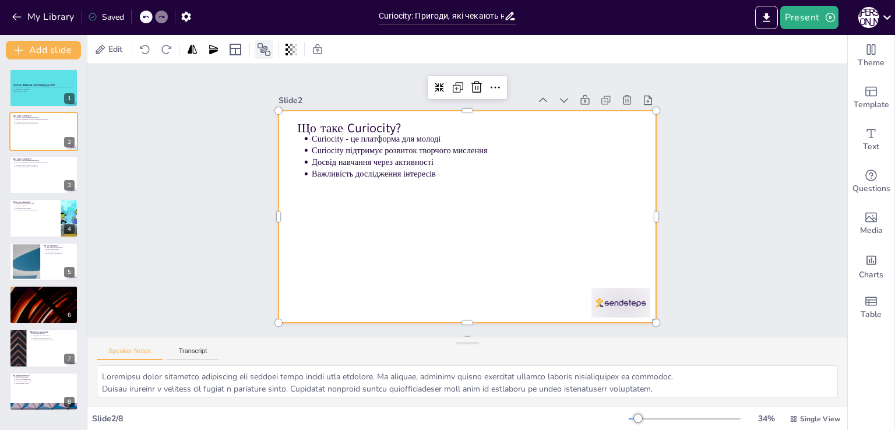
click at [258, 56] on icon at bounding box center [264, 50] width 14 height 14
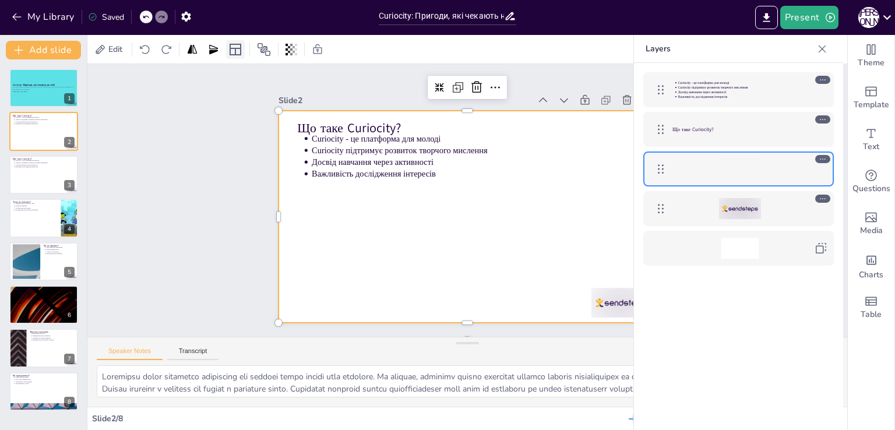
click at [241, 48] on icon at bounding box center [236, 50] width 12 height 12
click at [178, 81] on div "Slide 1 Curiocity: Пригоди, які чекають на тебе! Ця презентація розкриває захоп…" at bounding box center [468, 200] width 800 height 425
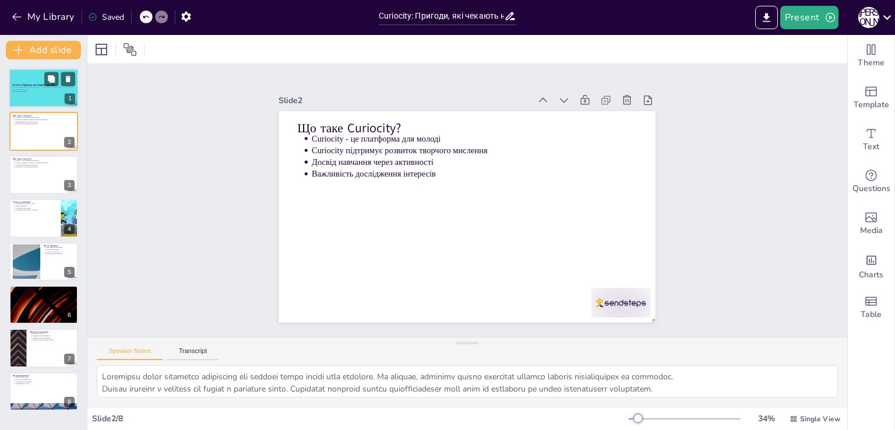
click at [20, 82] on div at bounding box center [44, 88] width 70 height 40
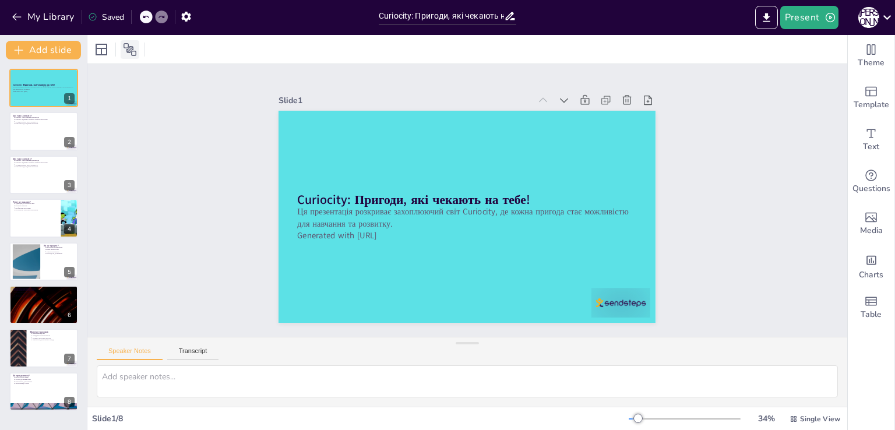
click at [128, 47] on icon at bounding box center [130, 49] width 13 height 13
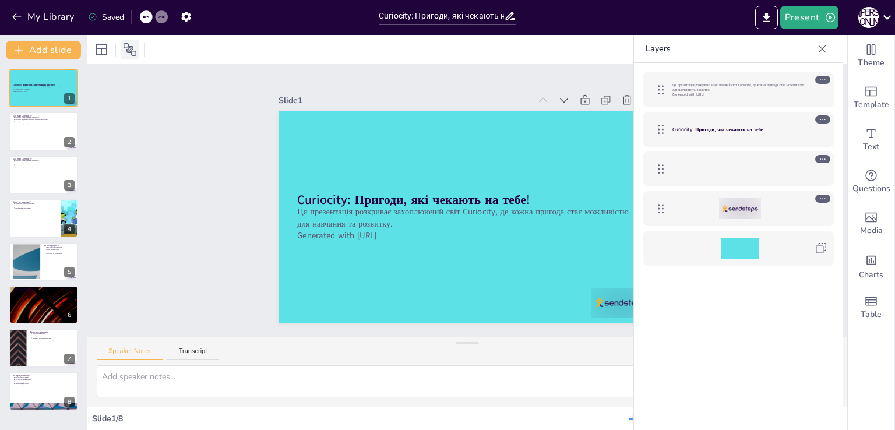
click at [128, 47] on icon at bounding box center [130, 49] width 13 height 13
drag, startPoint x: 128, startPoint y: 47, endPoint x: 97, endPoint y: 55, distance: 31.4
click at [97, 55] on icon at bounding box center [101, 50] width 14 height 14
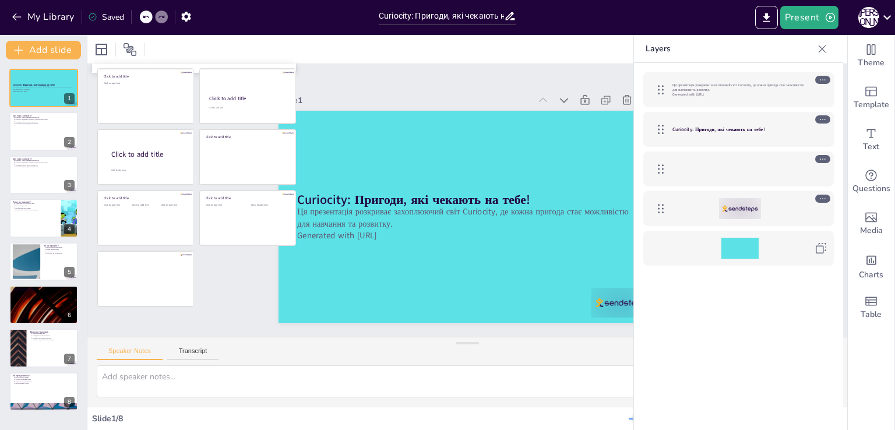
click at [368, 85] on div "Slide 1 Curiocity: Пригоди, які чекають на тебе! Ця презентація розкриває захоп…" at bounding box center [467, 200] width 434 height 349
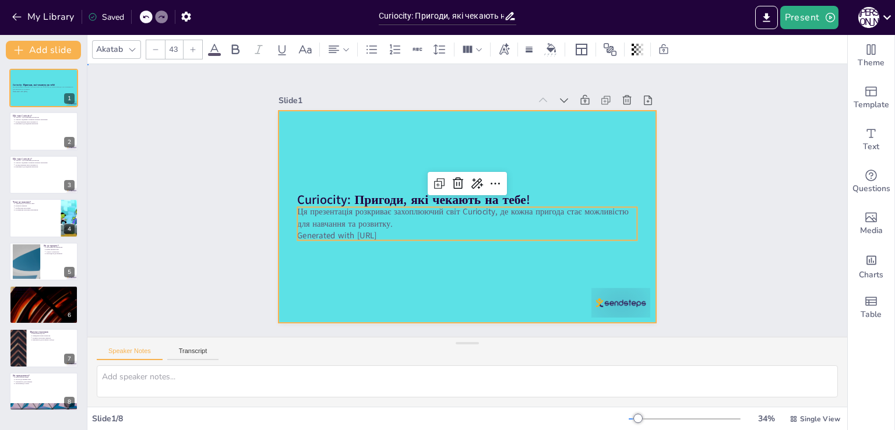
click at [323, 106] on div at bounding box center [466, 217] width 398 height 251
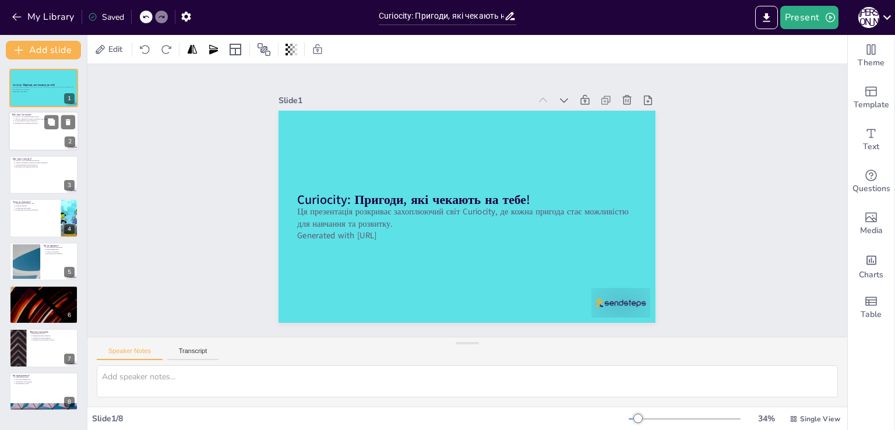
click at [46, 133] on div at bounding box center [44, 132] width 70 height 40
type textarea "Curiocity надає унікальну можливість для молодих людей знайти свої інтереси. Це…"
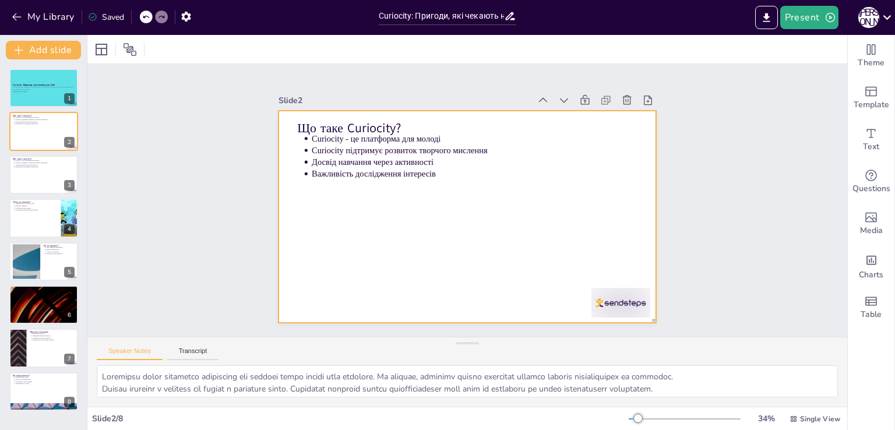
click at [415, 262] on div at bounding box center [464, 216] width 413 height 286
click at [415, 262] on div at bounding box center [460, 215] width 431 height 347
click at [191, 47] on icon at bounding box center [192, 48] width 9 height 9
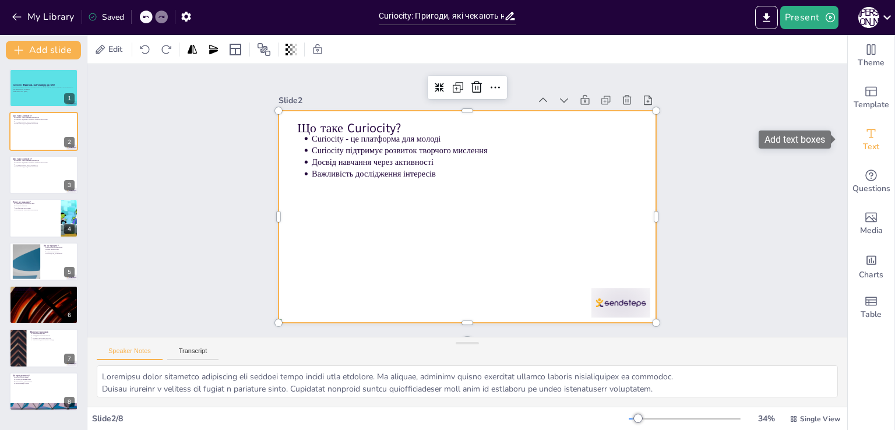
click at [875, 147] on div "Text" at bounding box center [871, 140] width 47 height 42
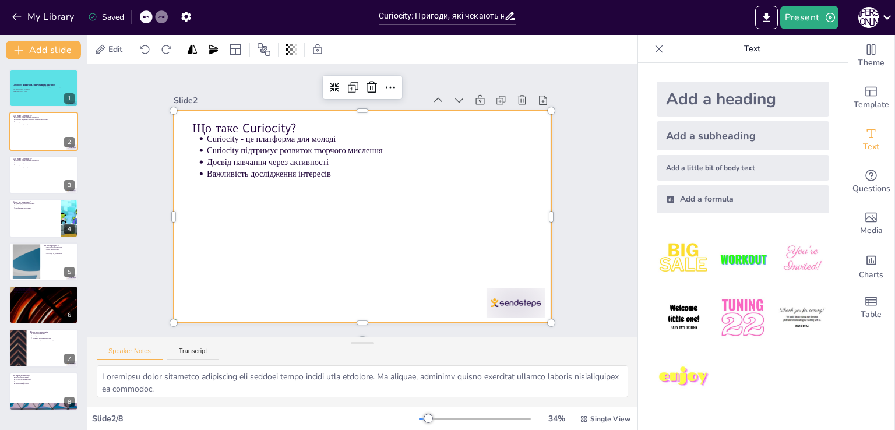
click at [656, 49] on icon at bounding box center [660, 49] width 8 height 8
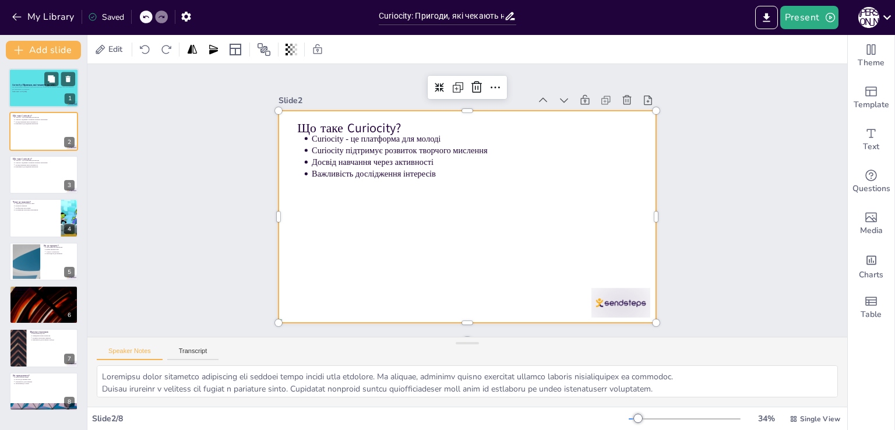
click at [30, 96] on div at bounding box center [44, 88] width 70 height 40
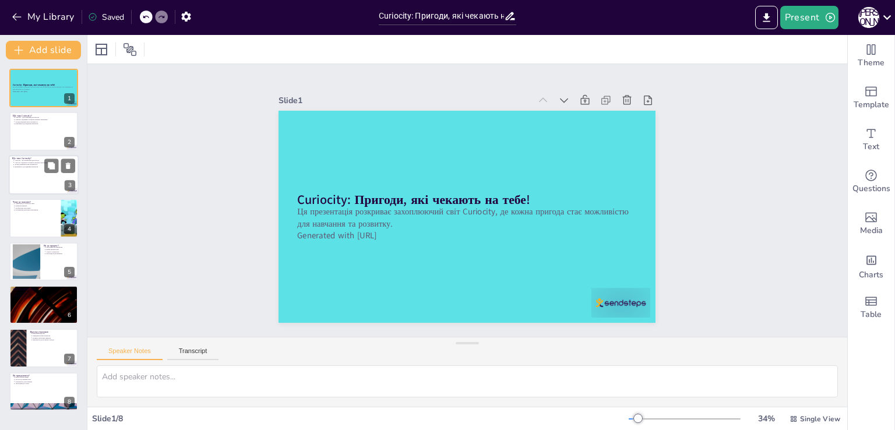
click at [42, 182] on div at bounding box center [44, 175] width 70 height 40
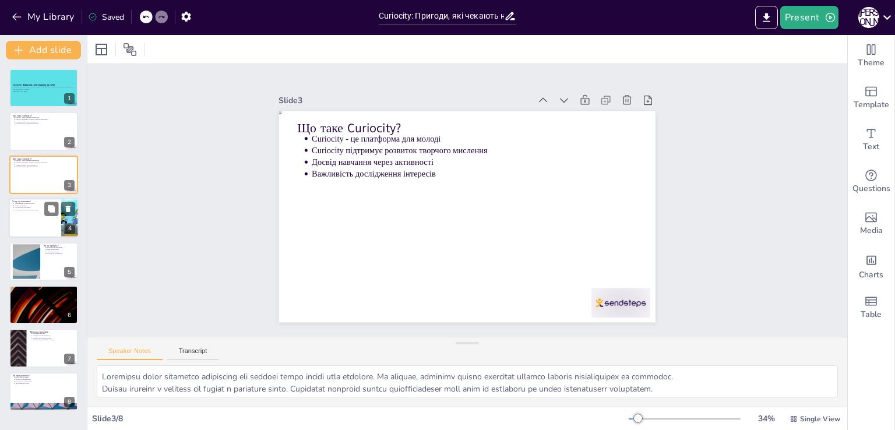
click at [37, 207] on p "Особистісне зростання" at bounding box center [36, 208] width 43 height 2
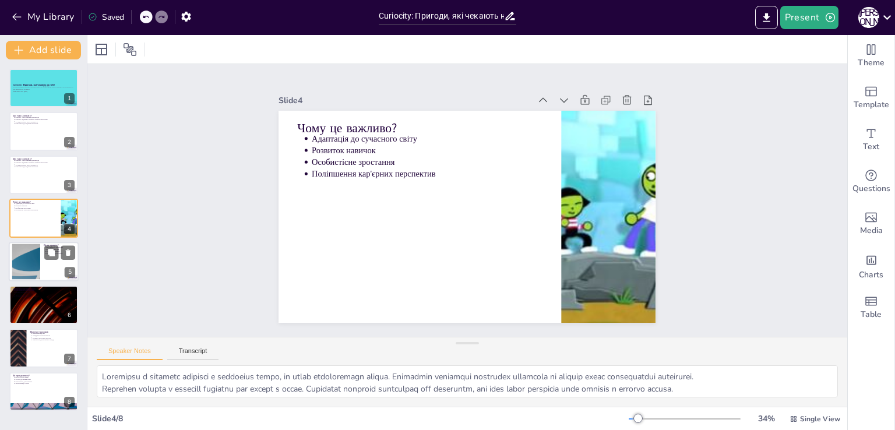
click at [42, 273] on div at bounding box center [44, 262] width 70 height 40
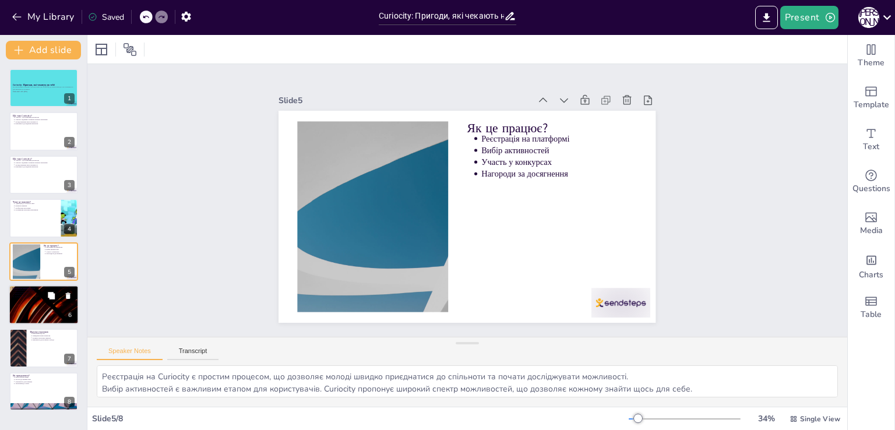
click at [51, 292] on icon at bounding box center [51, 295] width 7 height 7
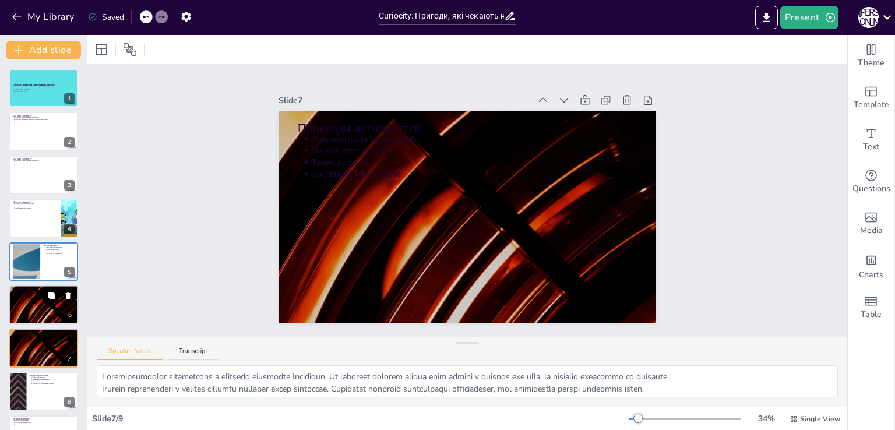
scroll to position [33, 0]
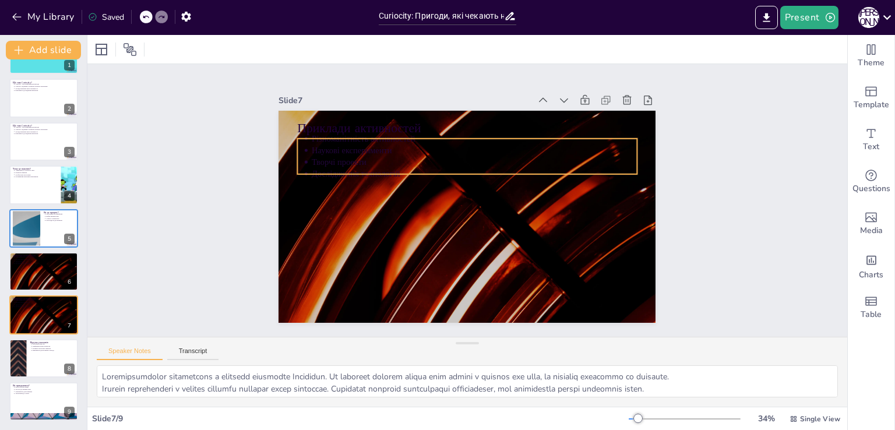
click at [537, 229] on div at bounding box center [451, 200] width 212 height 377
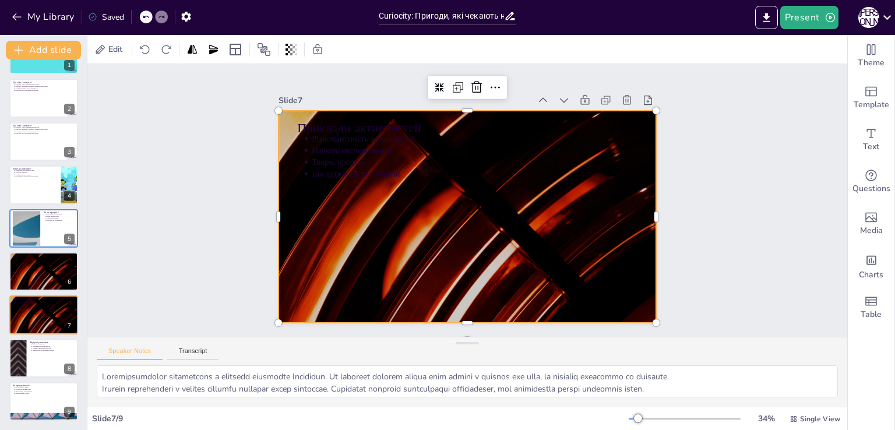
click at [548, 122] on icon at bounding box center [558, 132] width 20 height 20
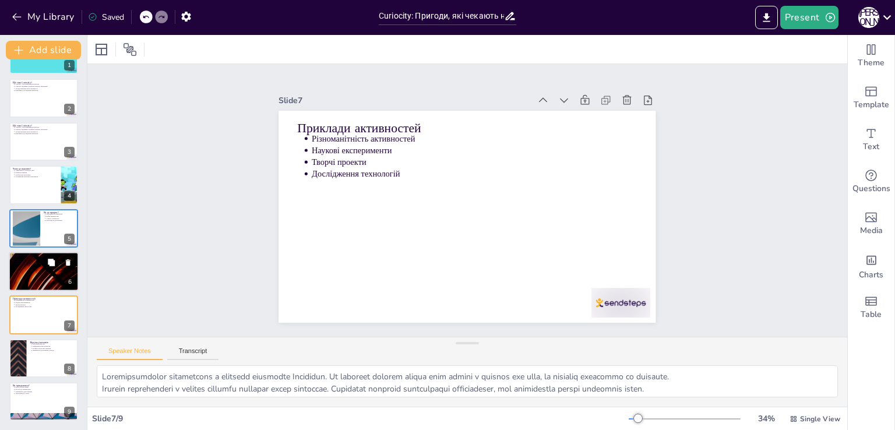
click at [62, 272] on div at bounding box center [44, 272] width 70 height 40
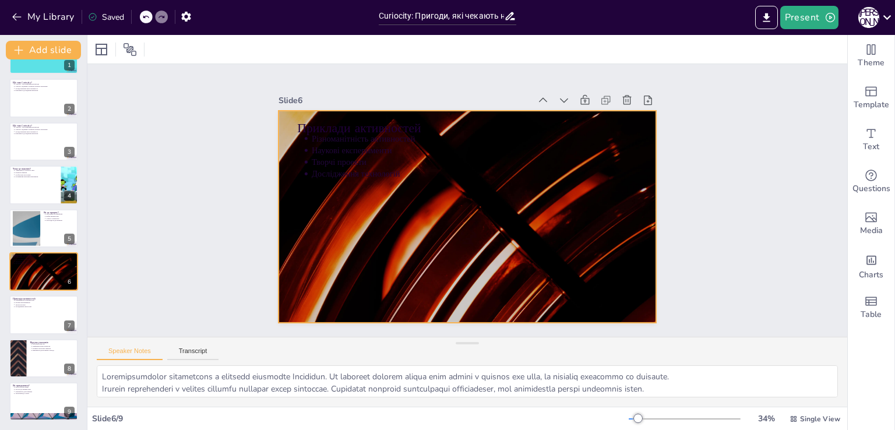
click at [479, 243] on div at bounding box center [458, 213] width 430 height 393
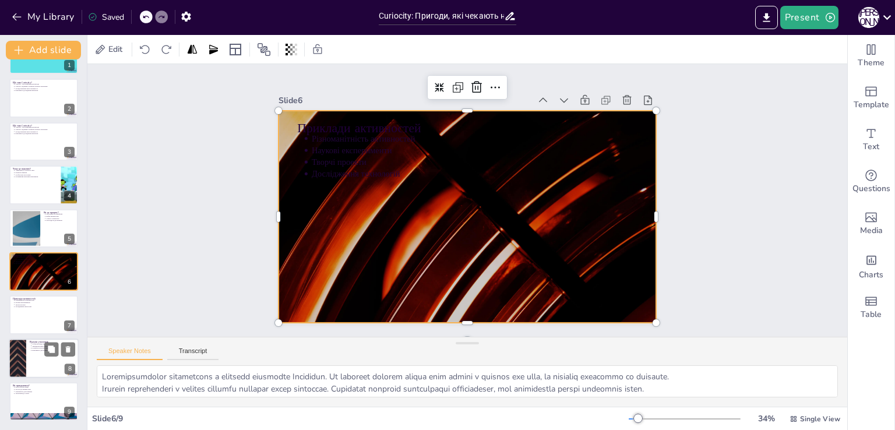
click at [41, 371] on div at bounding box center [44, 359] width 70 height 40
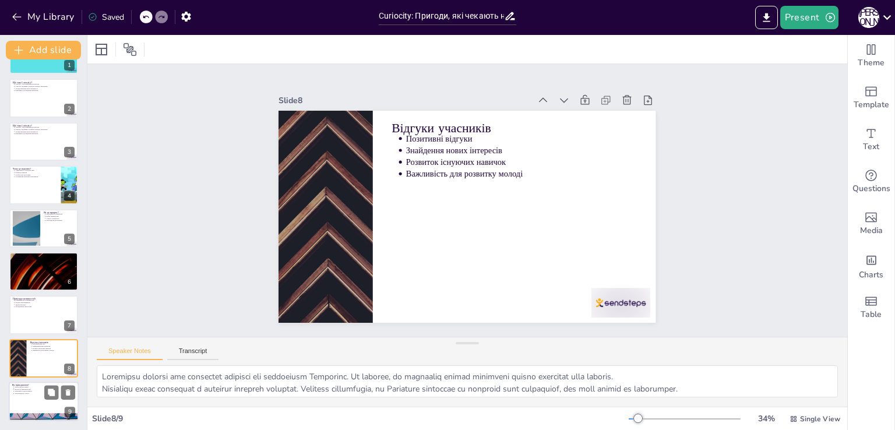
click at [37, 410] on div at bounding box center [44, 402] width 70 height 40
type textarea "Простота реєстрації є важливим аспектом для залучення нових користувачів. Curio…"
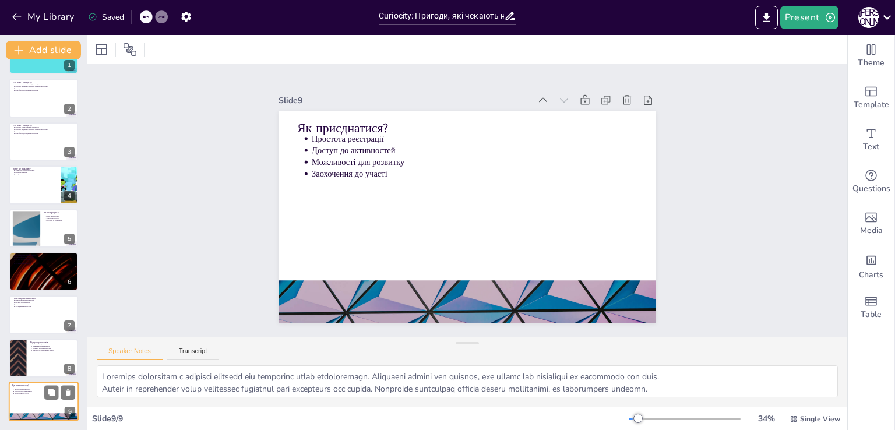
scroll to position [33, 0]
